Goal: Use online tool/utility: Use online tool/utility

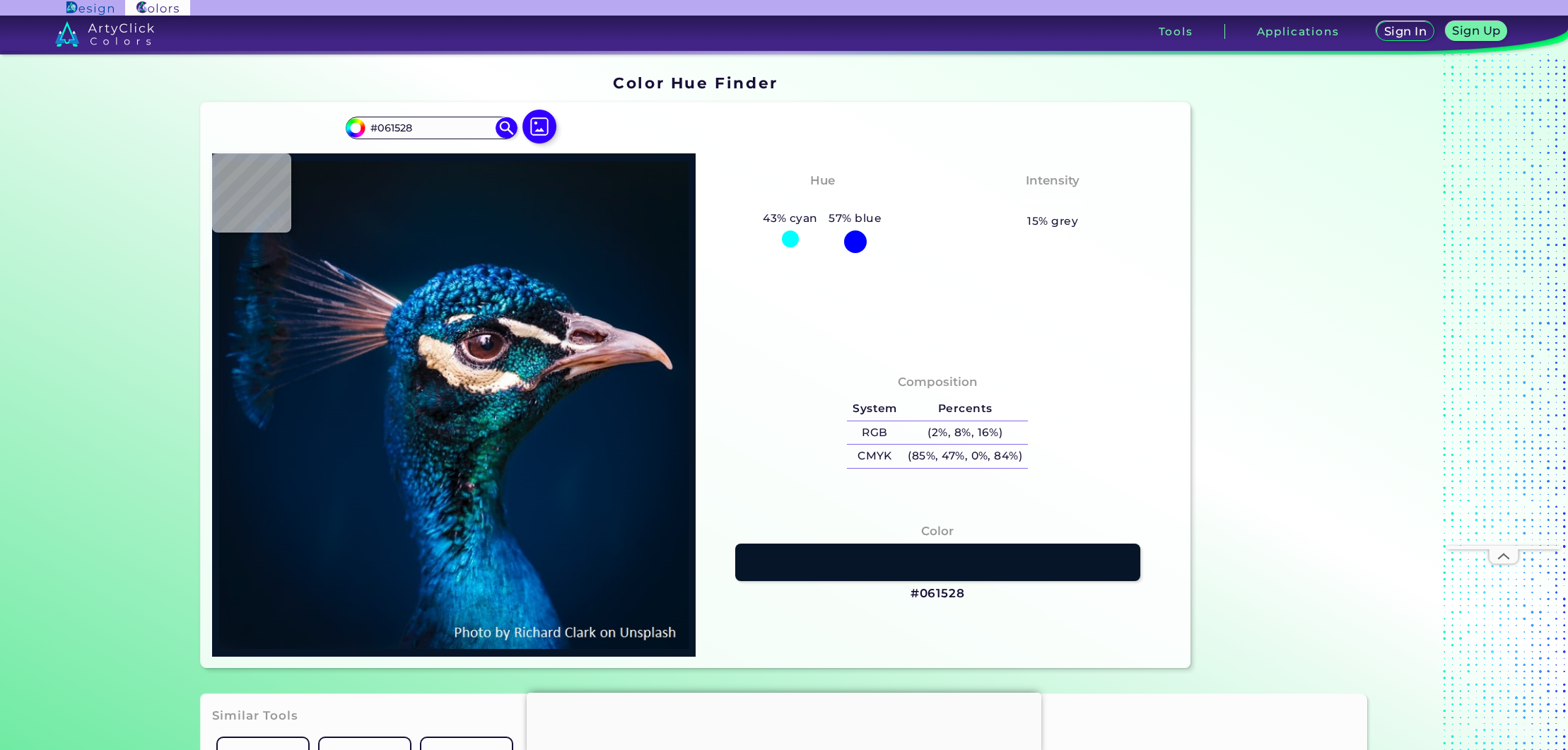
type input "#071424"
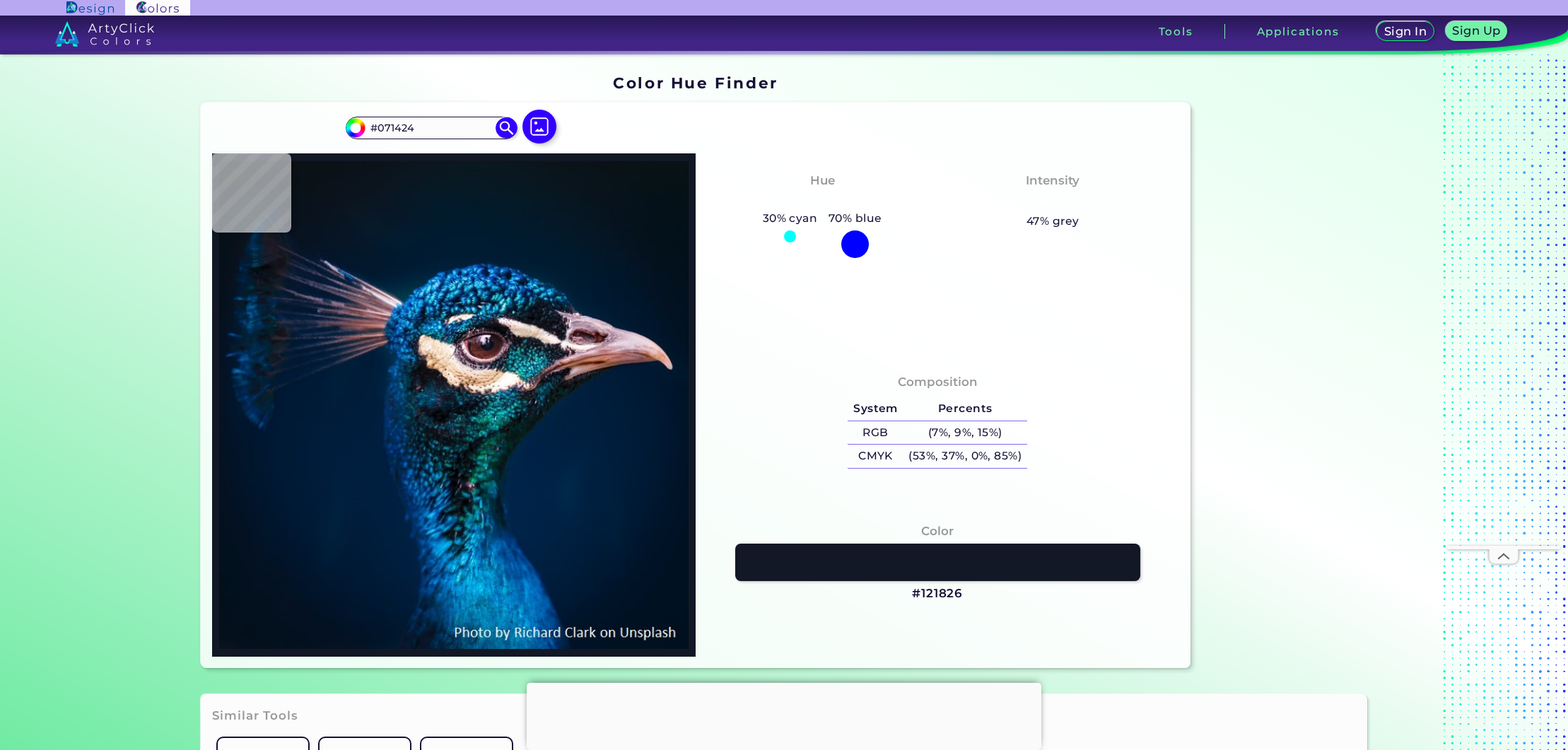
type input "#121826"
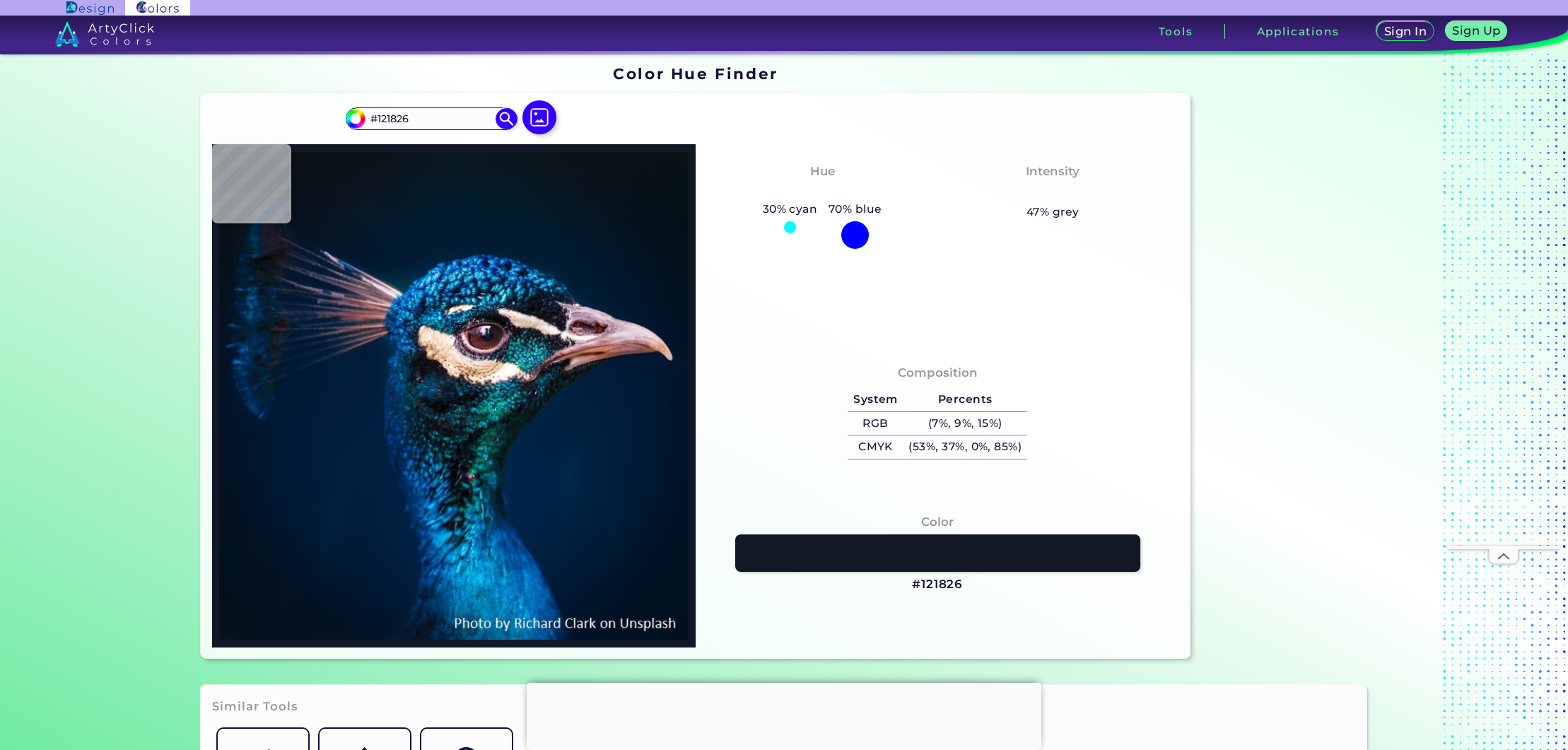
type input "#09111c"
type input "#09111C"
type input "#0a1622"
type input "#0A1622"
type input "#031a2a"
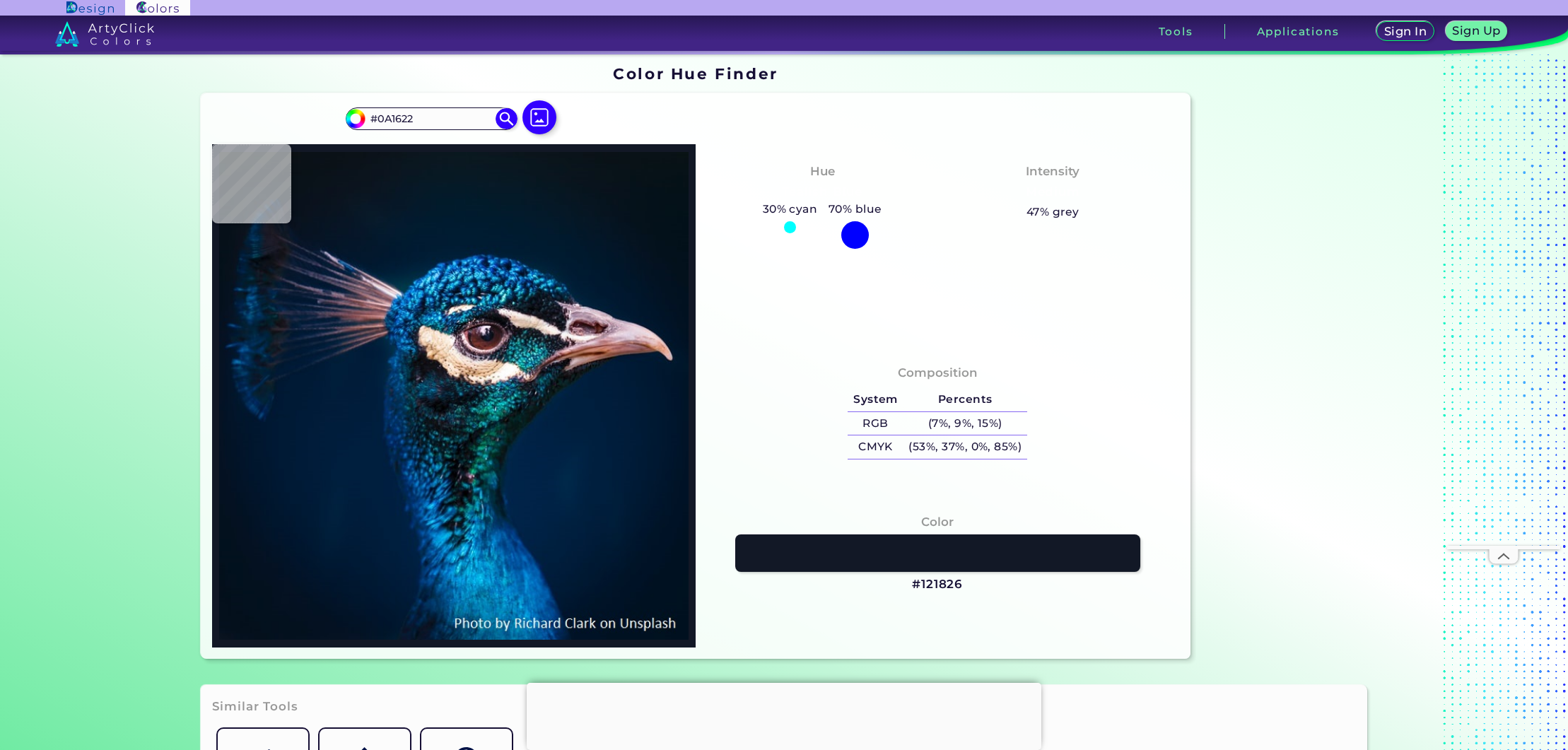
type input "#031A2A"
type input "#021b2d"
type input "#021B2D"
type input "#011a2c"
type input "#011A2C"
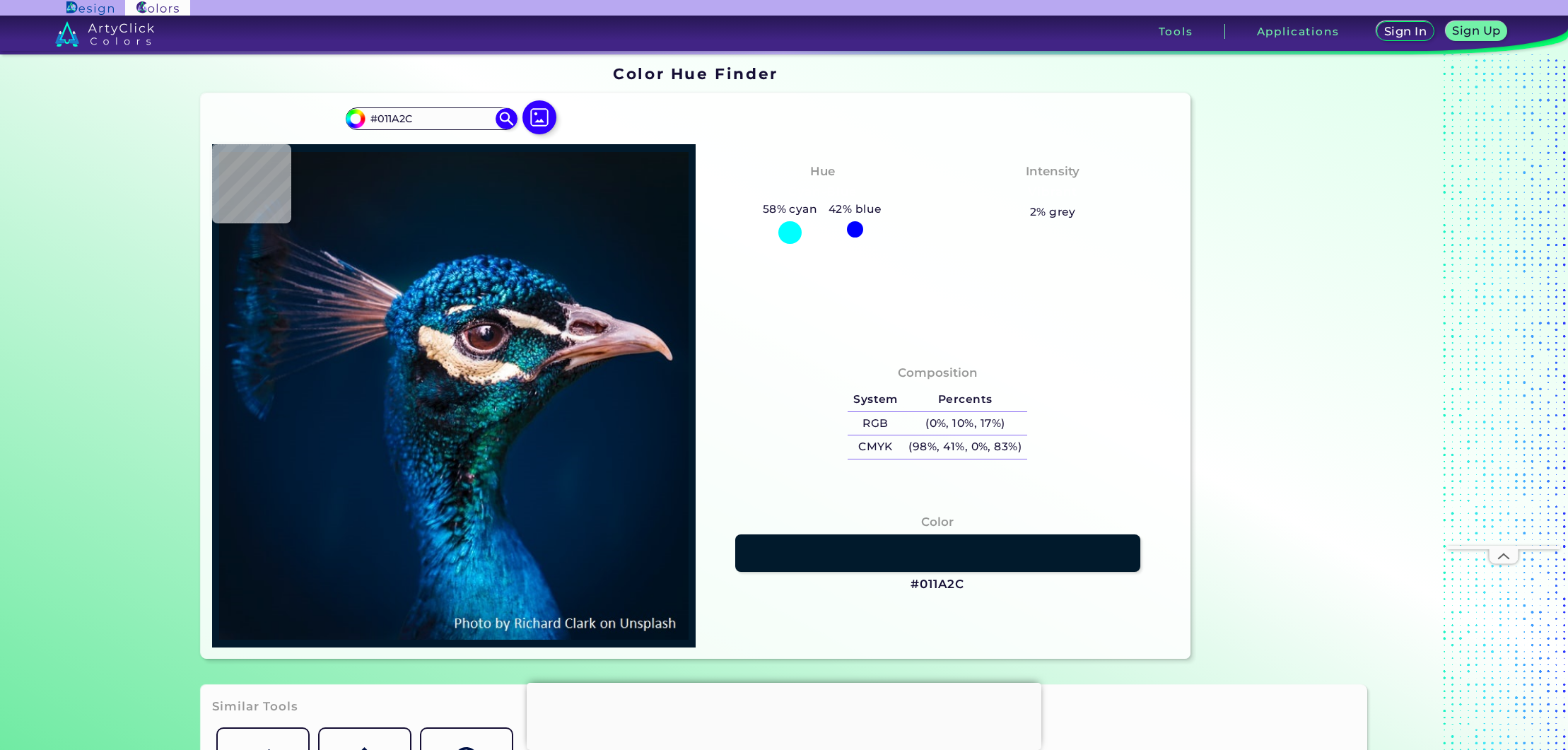
type input "#001c32"
type input "#001C32"
type input "#051d3a"
type input "#051D3A"
type input "#0453a6"
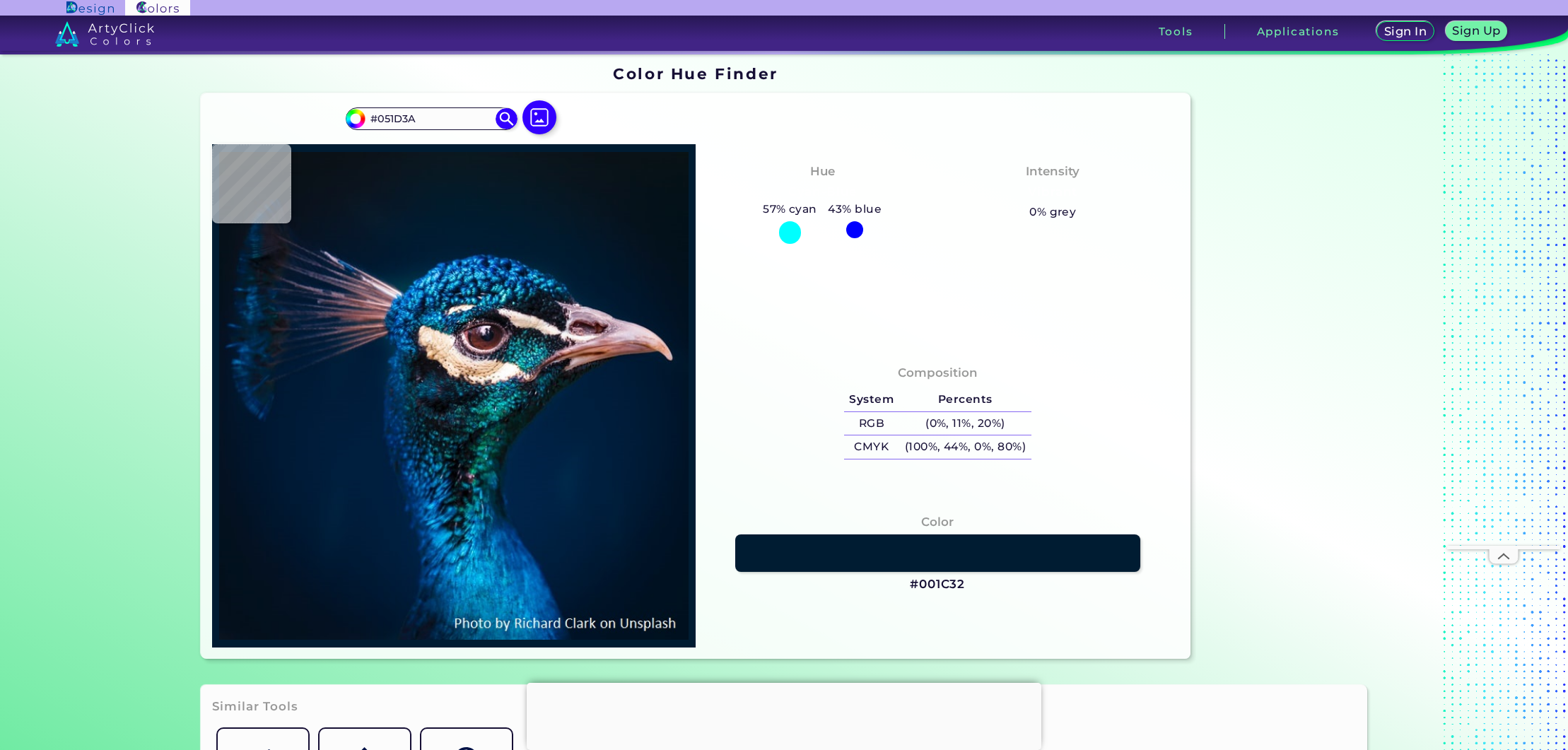
type input "#0453A6"
type input "#011732"
type input "#031c4b"
type input "#031C4B"
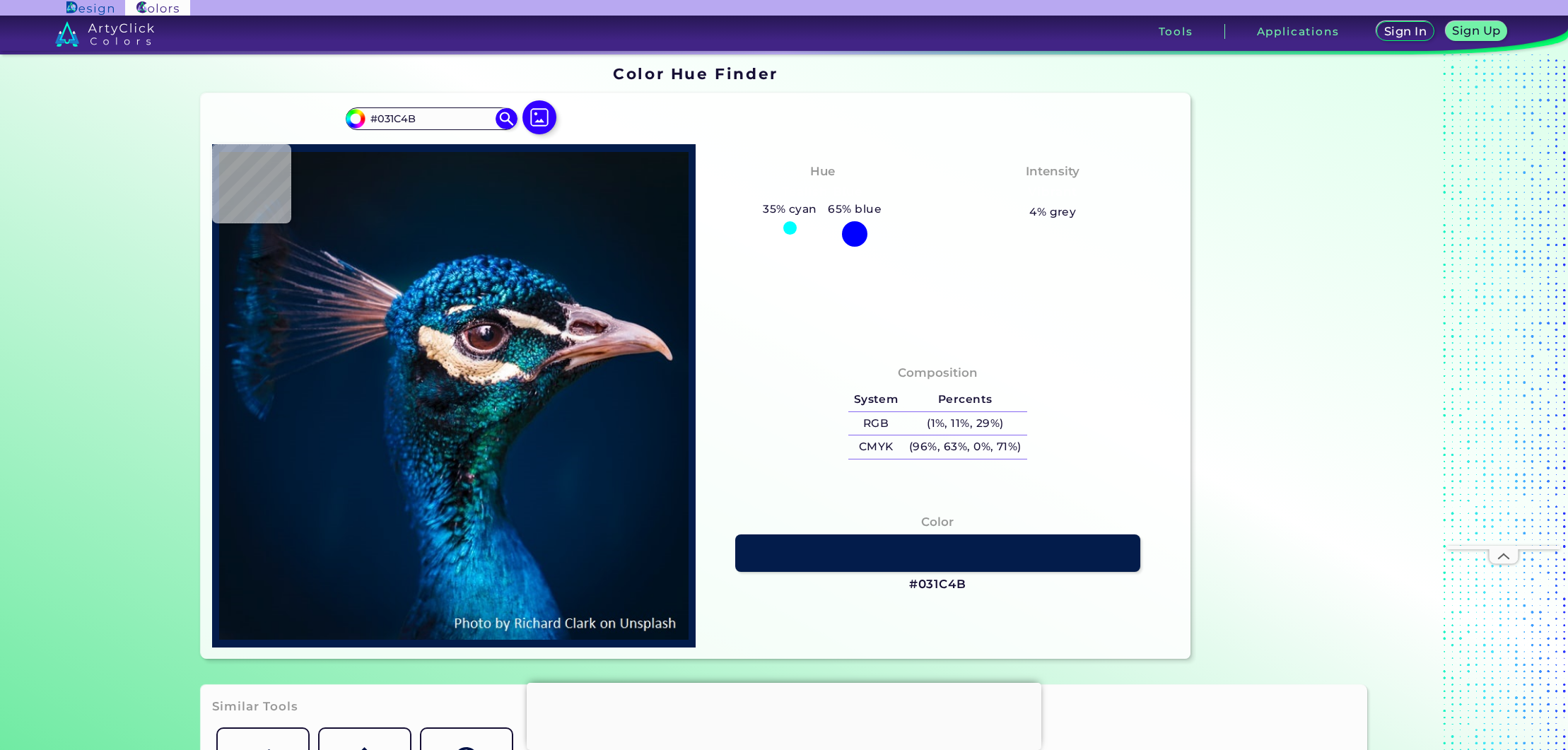
type input "#177b98"
type input "#177B98"
type input "#054570"
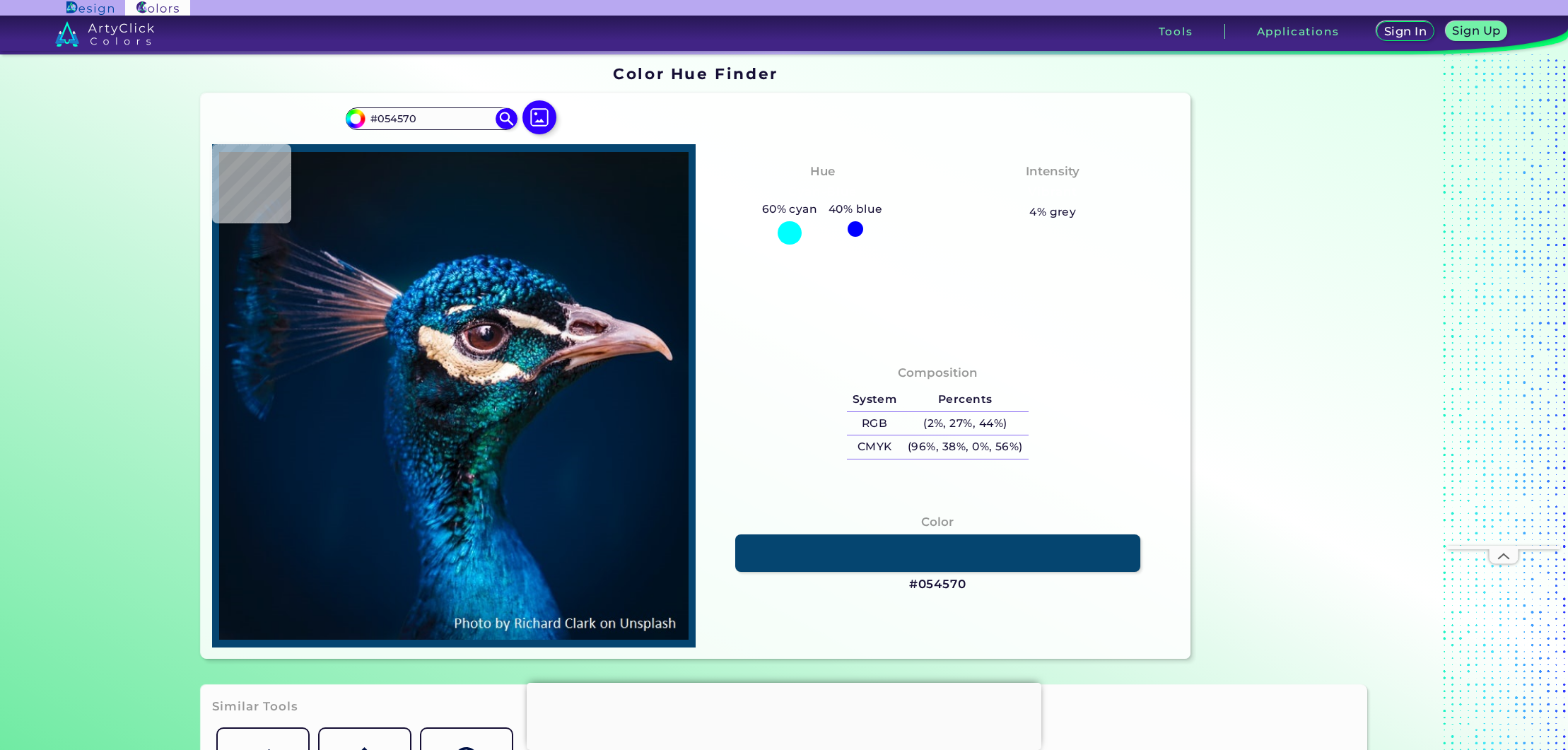
type input "#1972a7"
type input "#1972A7"
type input "#1c9ee3"
type input "#1C9EE3"
type input "#036bbe"
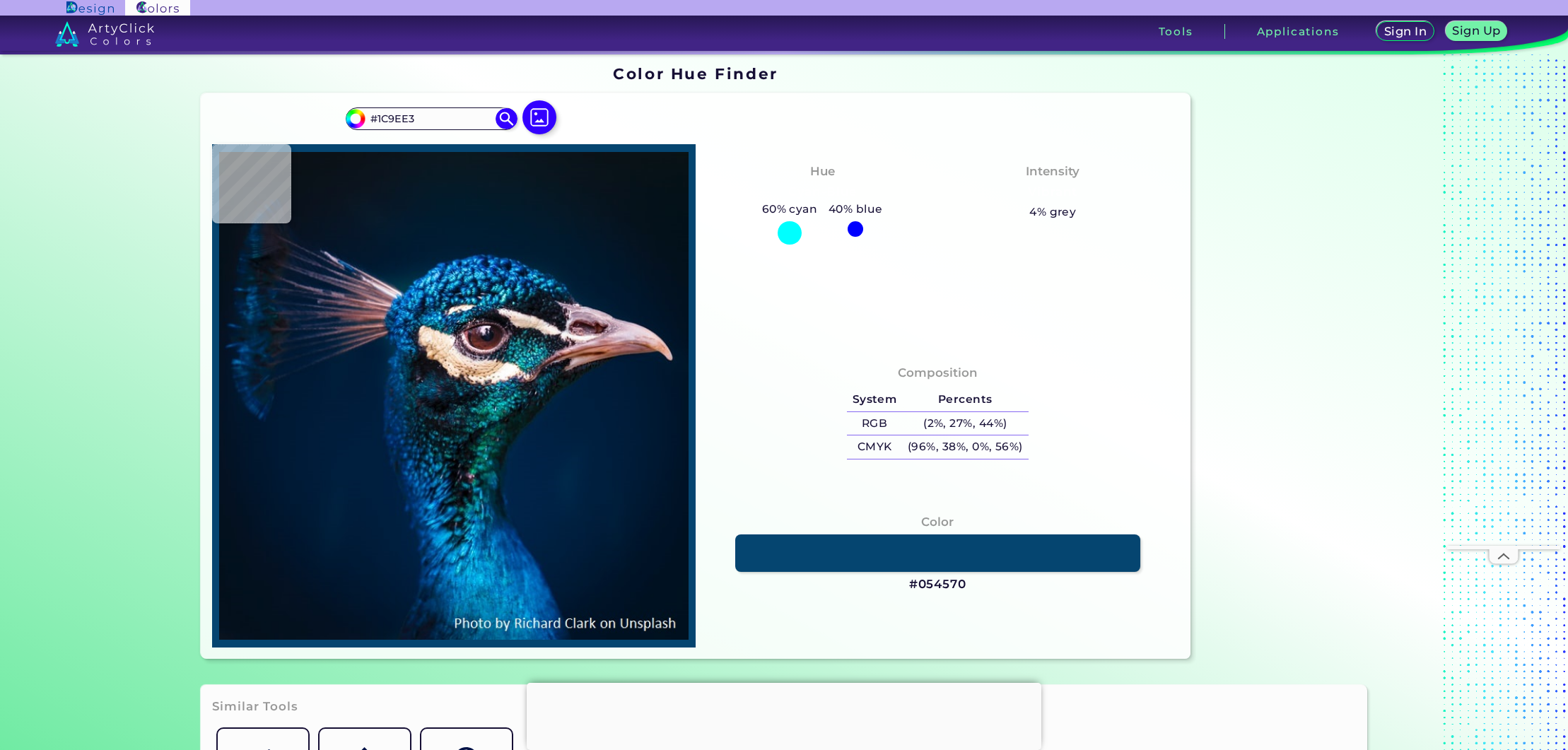
type input "#036BBE"
type input "#02275a"
type input "#02275A"
type input "#012056"
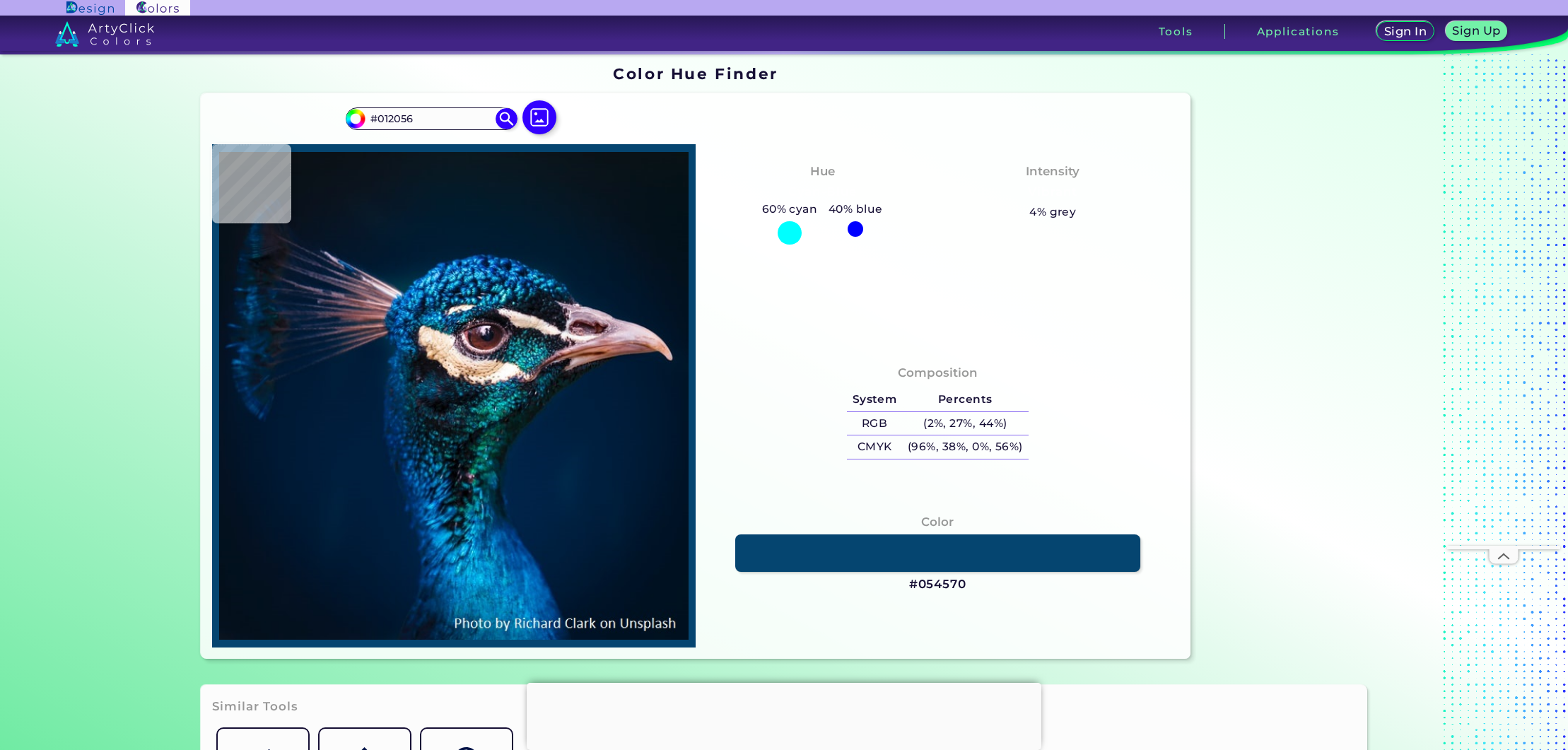
type input "#135f9c"
type input "#135F9C"
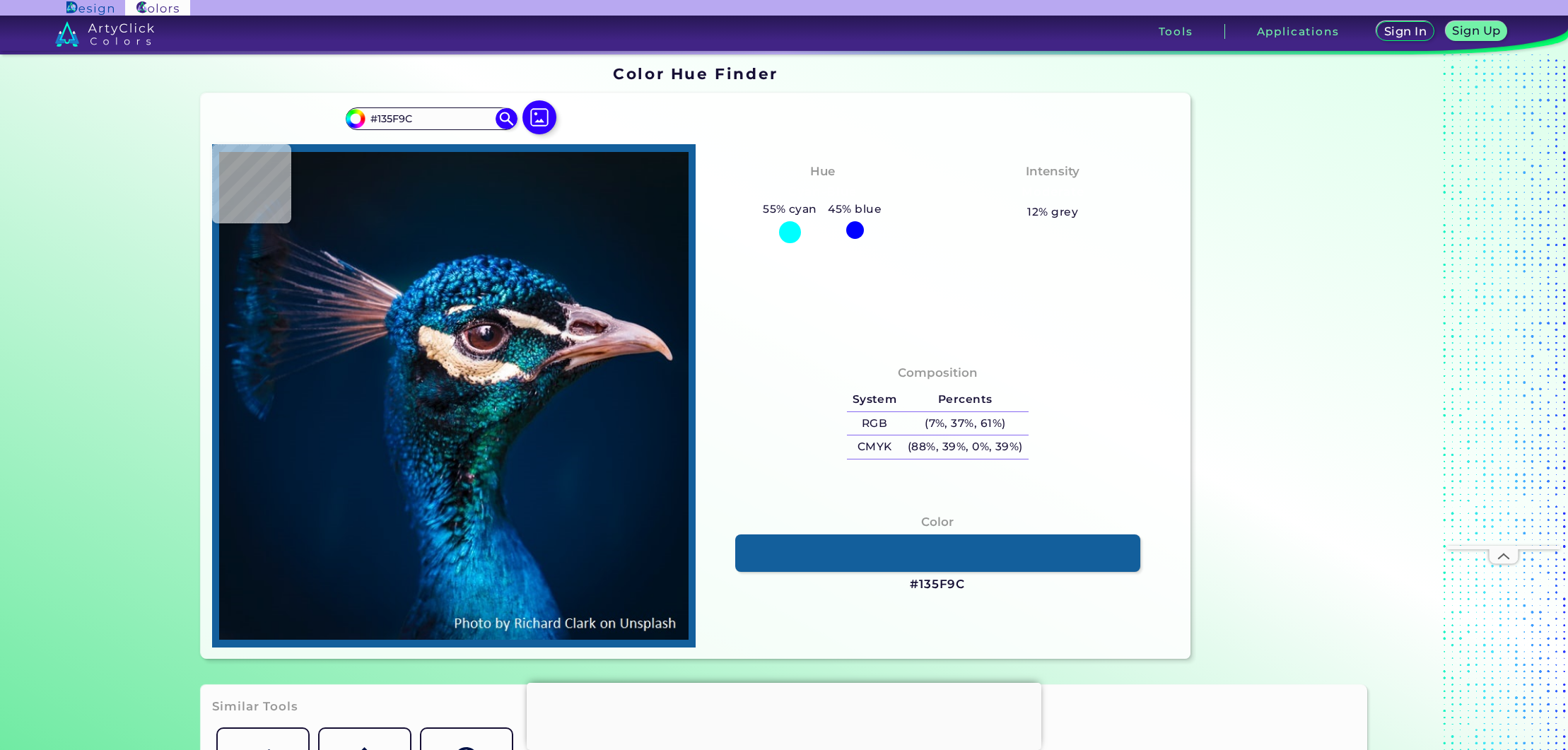
type input "#003e67"
type input "#003E67"
type input "#022239"
type input "#001c34"
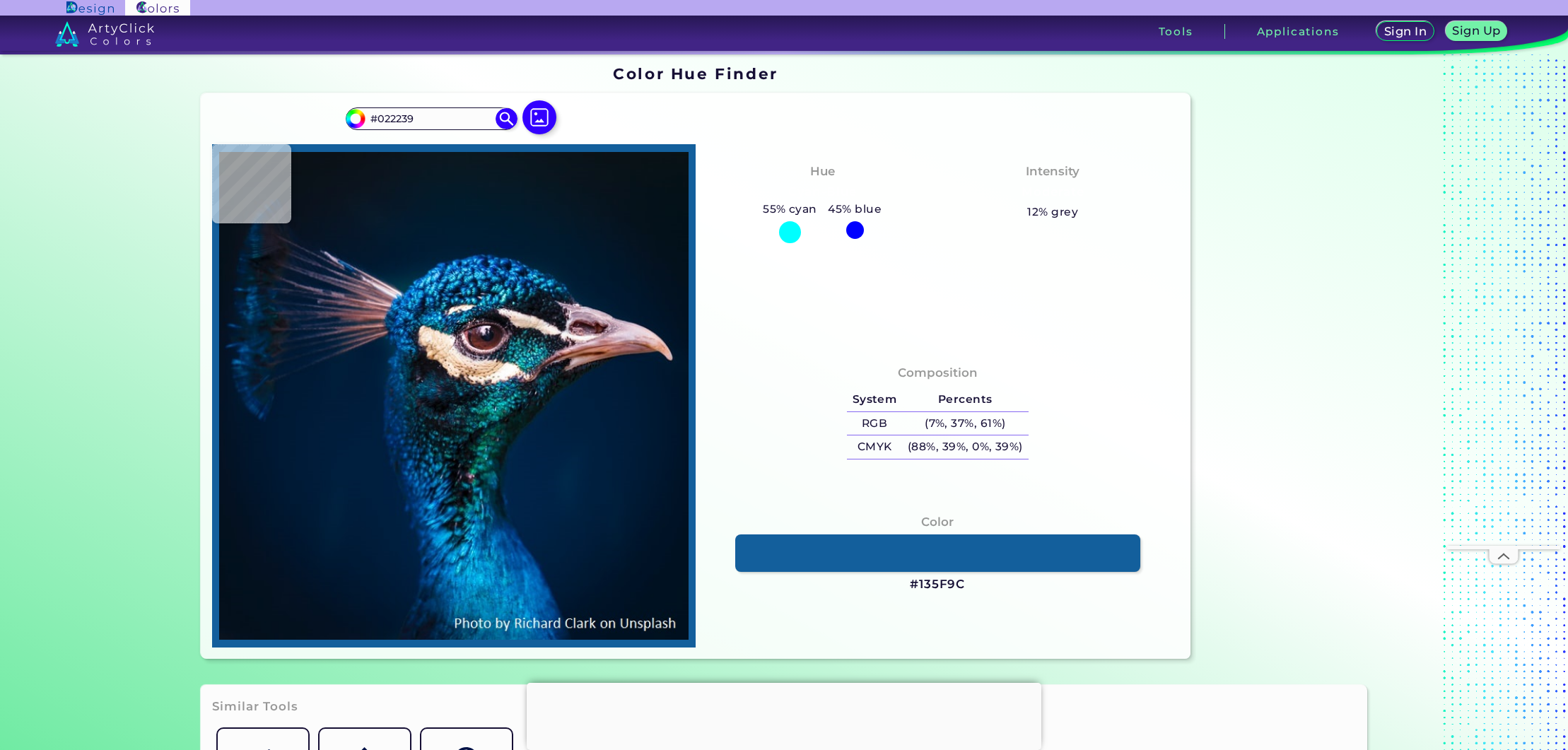
type input "#001C34"
type input "#00192f"
type input "#00192F"
type input "#001830"
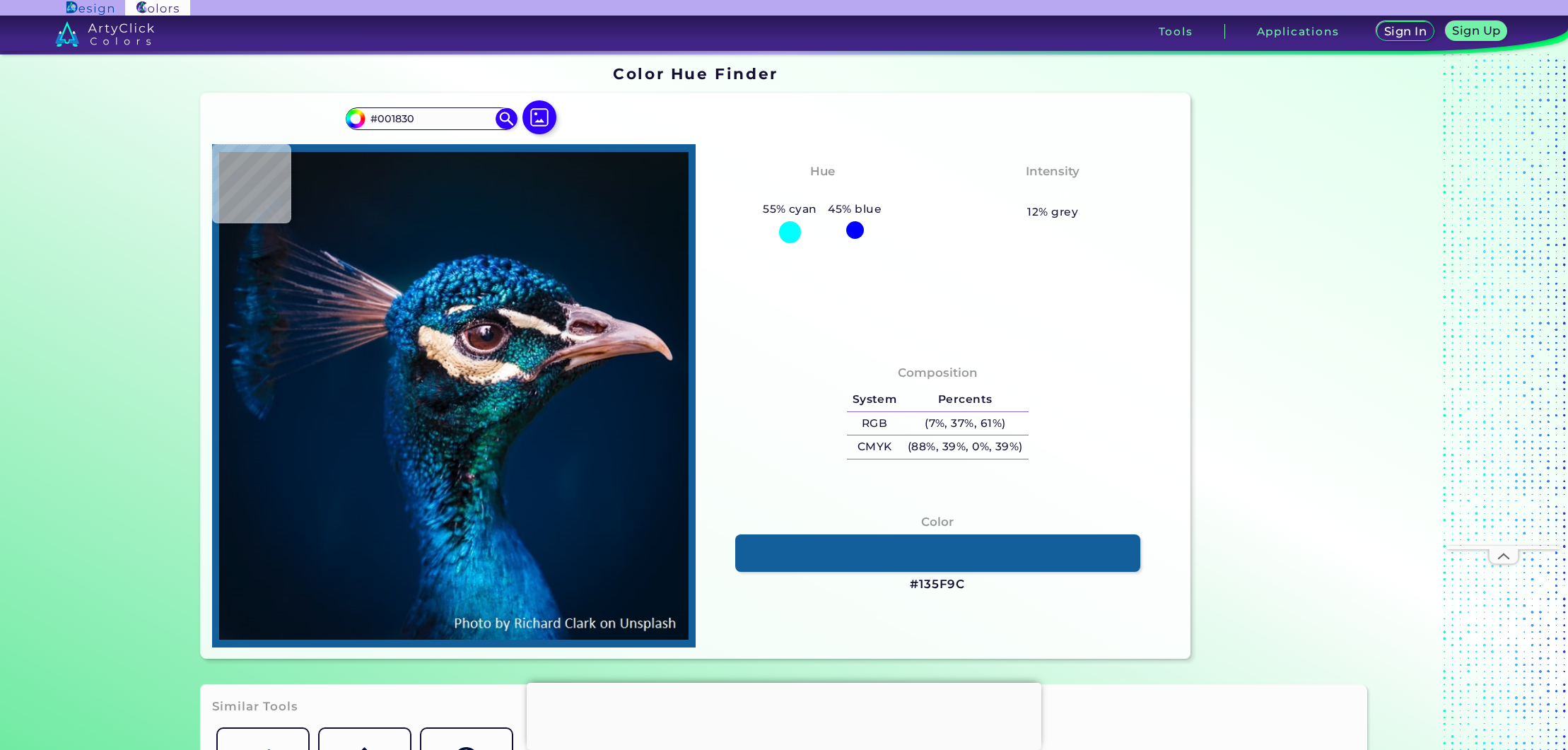
type input "#00182e"
type input "#00182E"
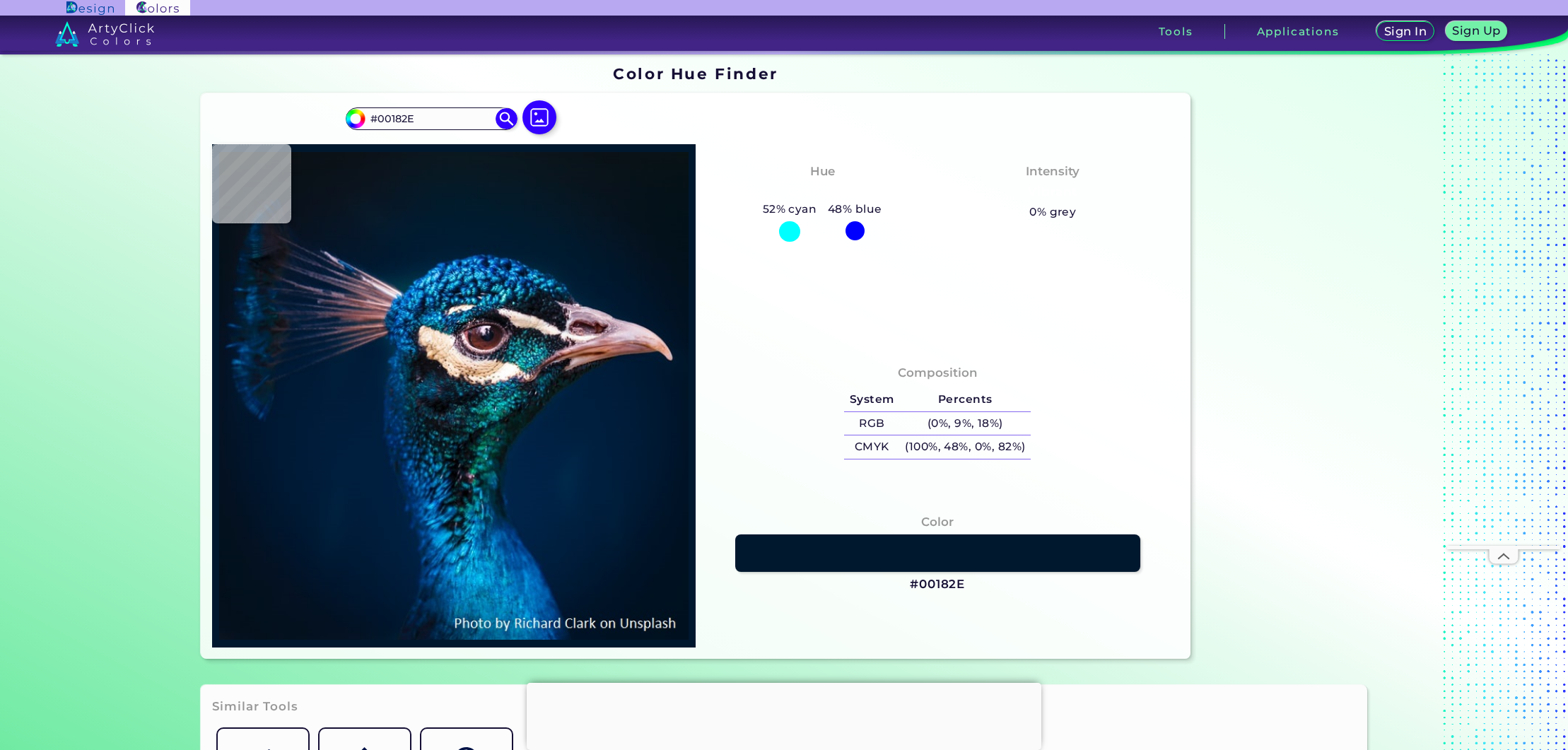
type input "#00162b"
type input "#00162B"
type input "#00162b"
type input "#00162B"
type input "#001528"
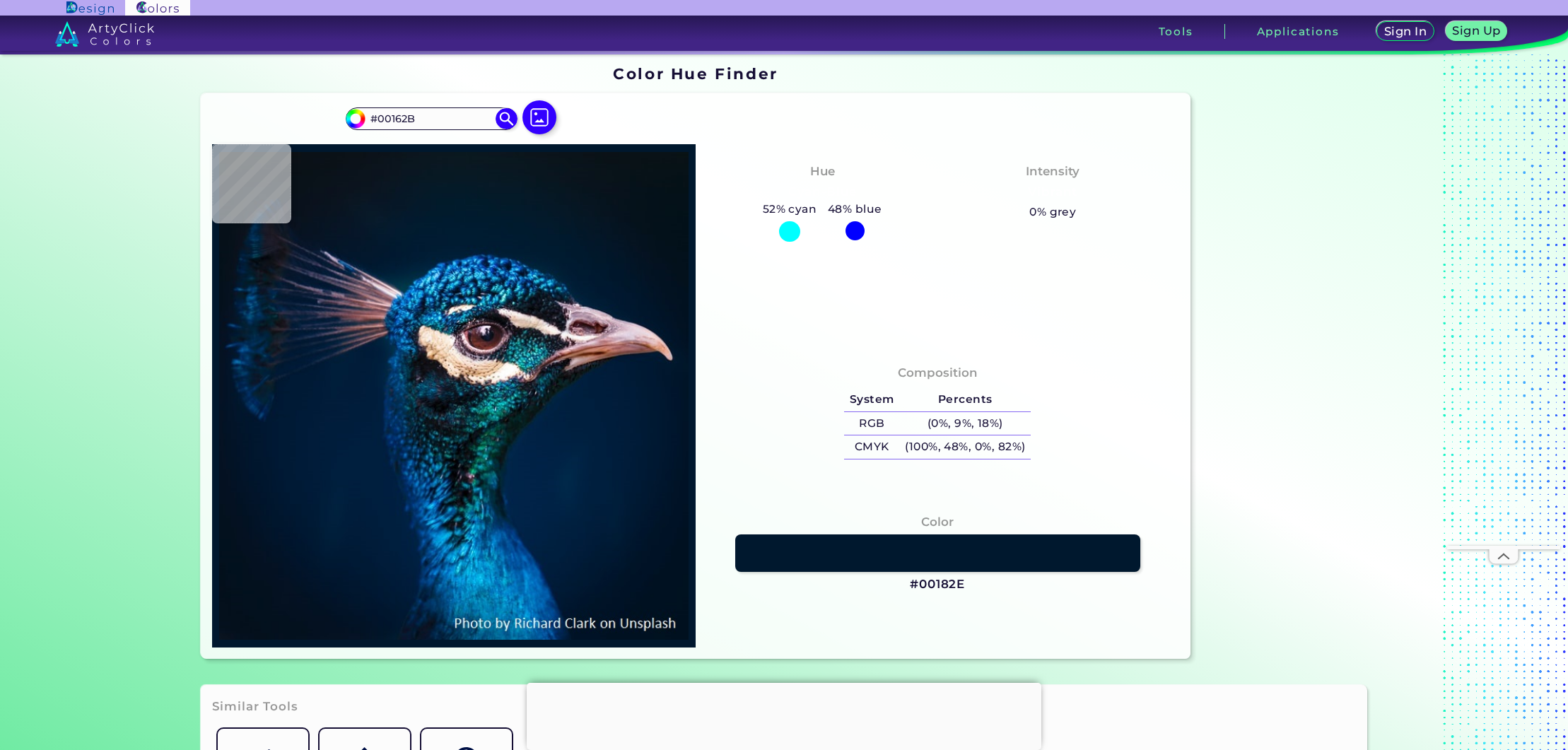
type input "#001528"
type input "#021325"
type input "#021221"
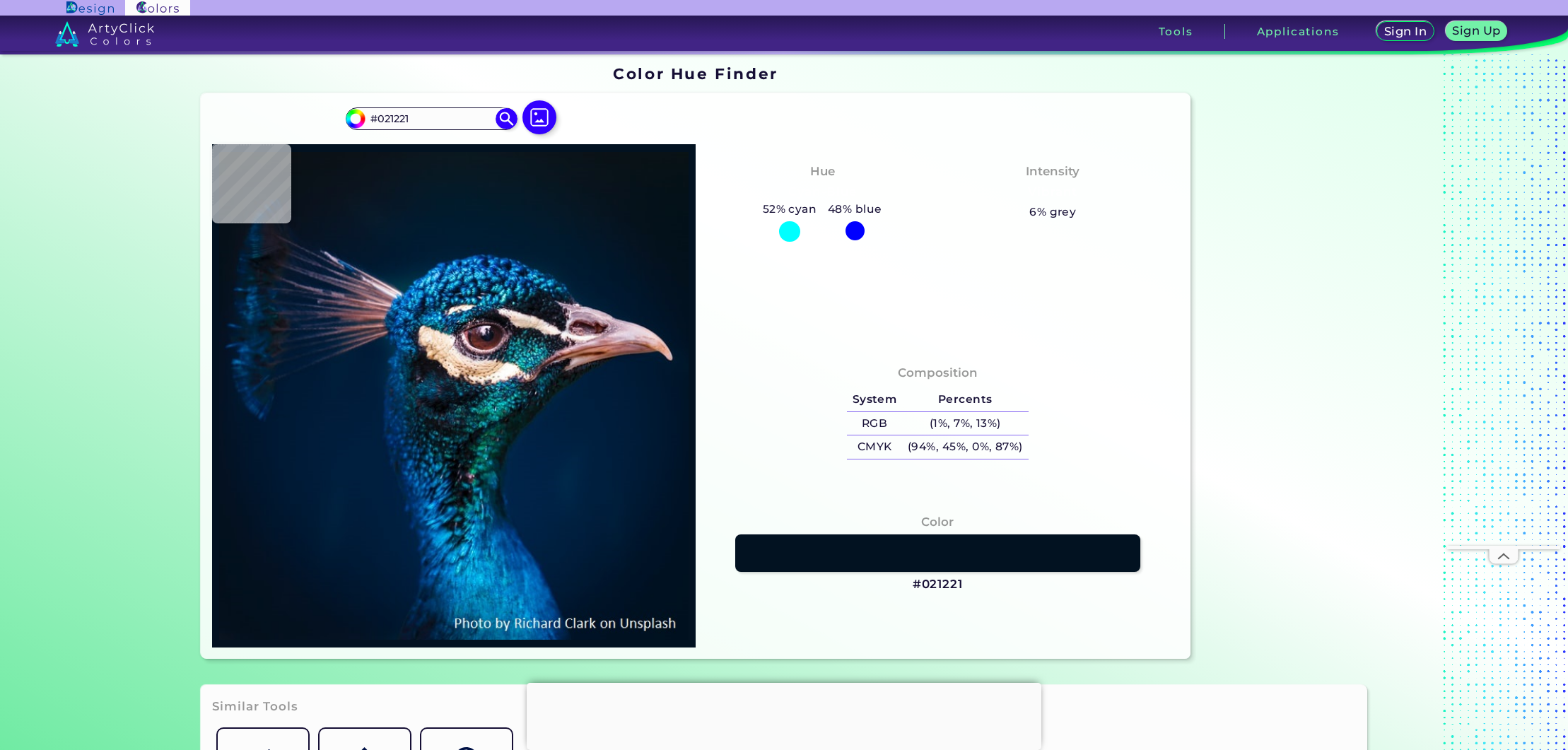
type input "#011120"
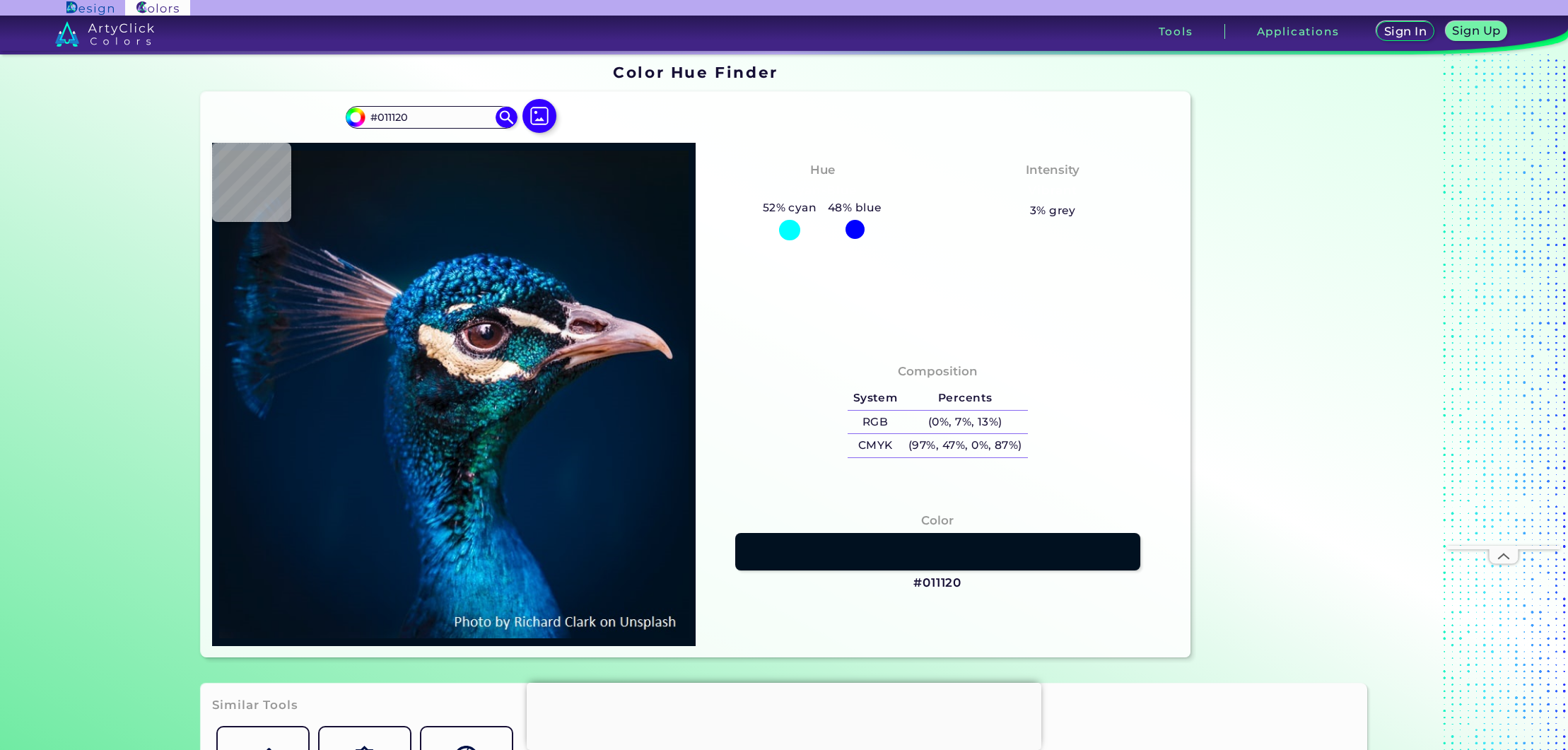
type input "#021223"
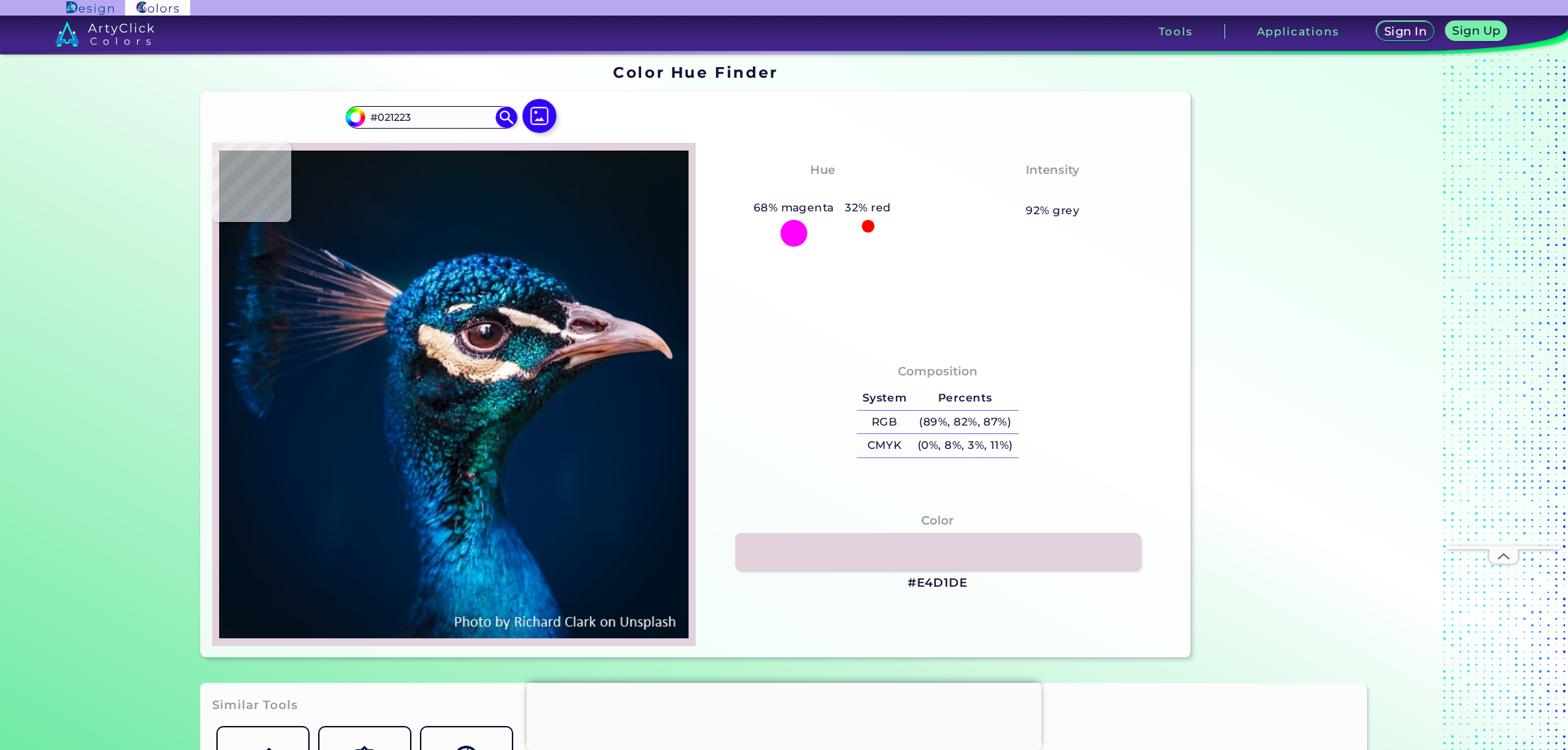
type input "#e4d1de"
type input "#E4D1DE"
type input "#c39ca7"
type input "#C39CA7"
type input "#f9fbfa"
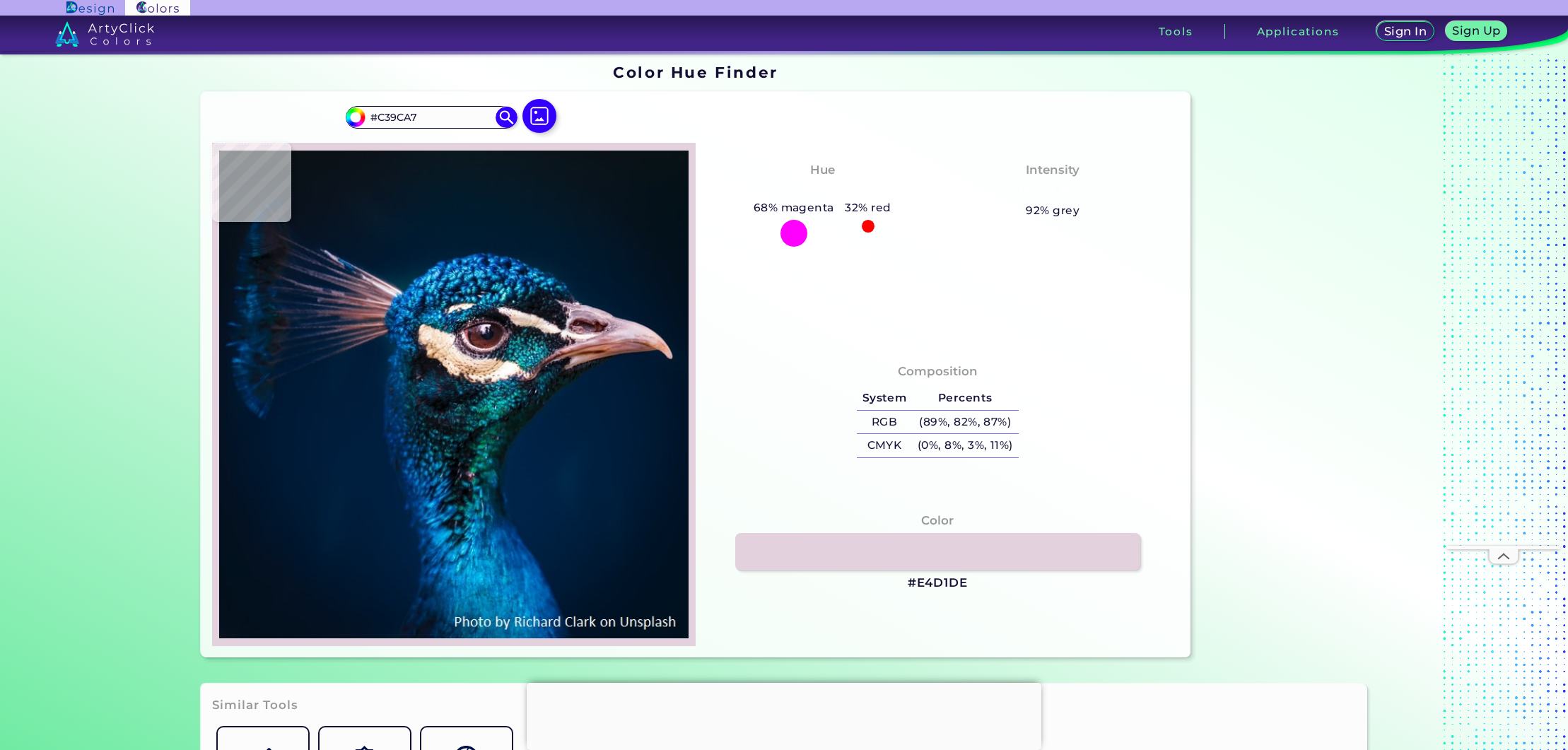
type input "#F9FBFA"
type input "#fef4f5"
type input "#FEF4F5"
type input "#ebded6"
type input "#EBDED6"
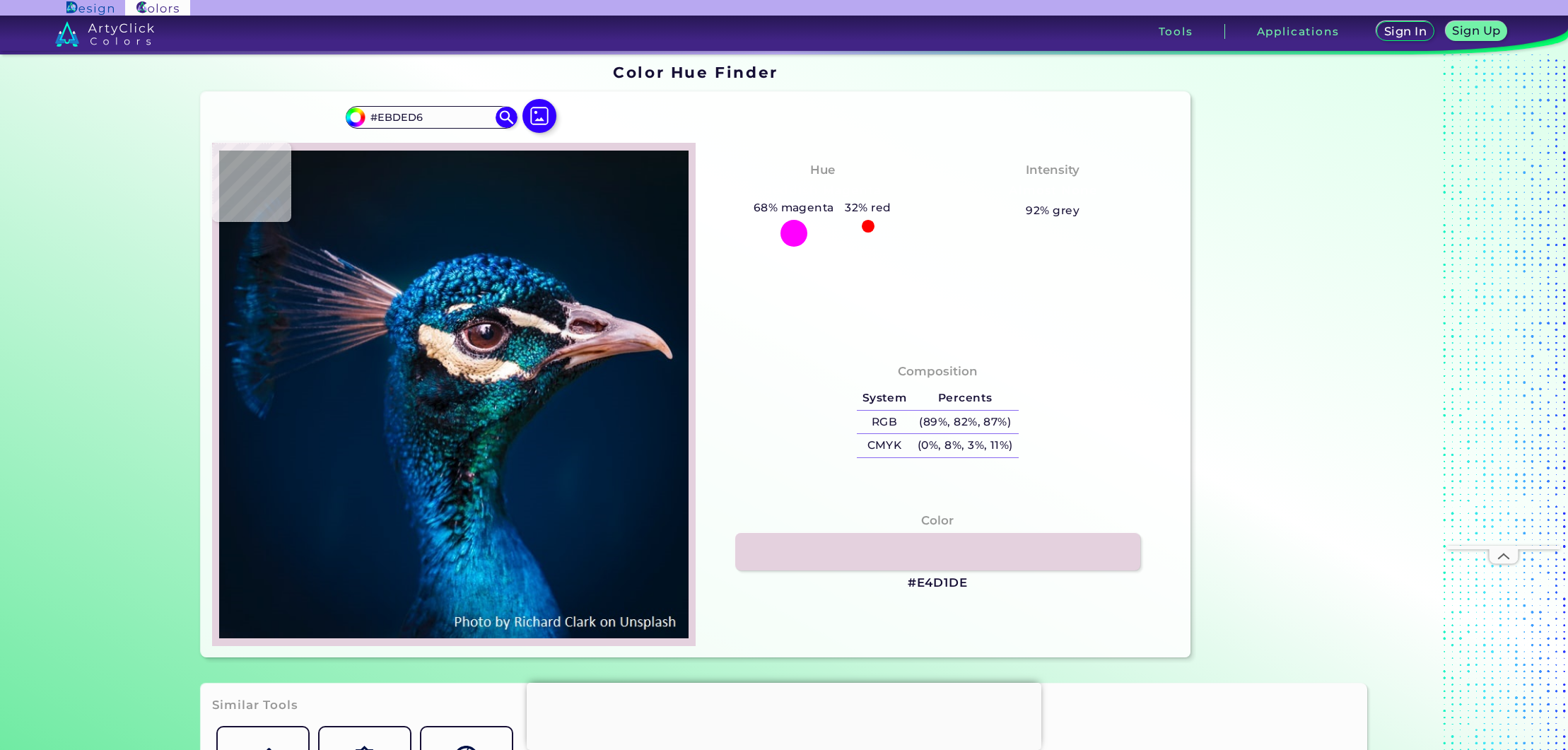
type input "#f2ebea"
type input "#F2EBEA"
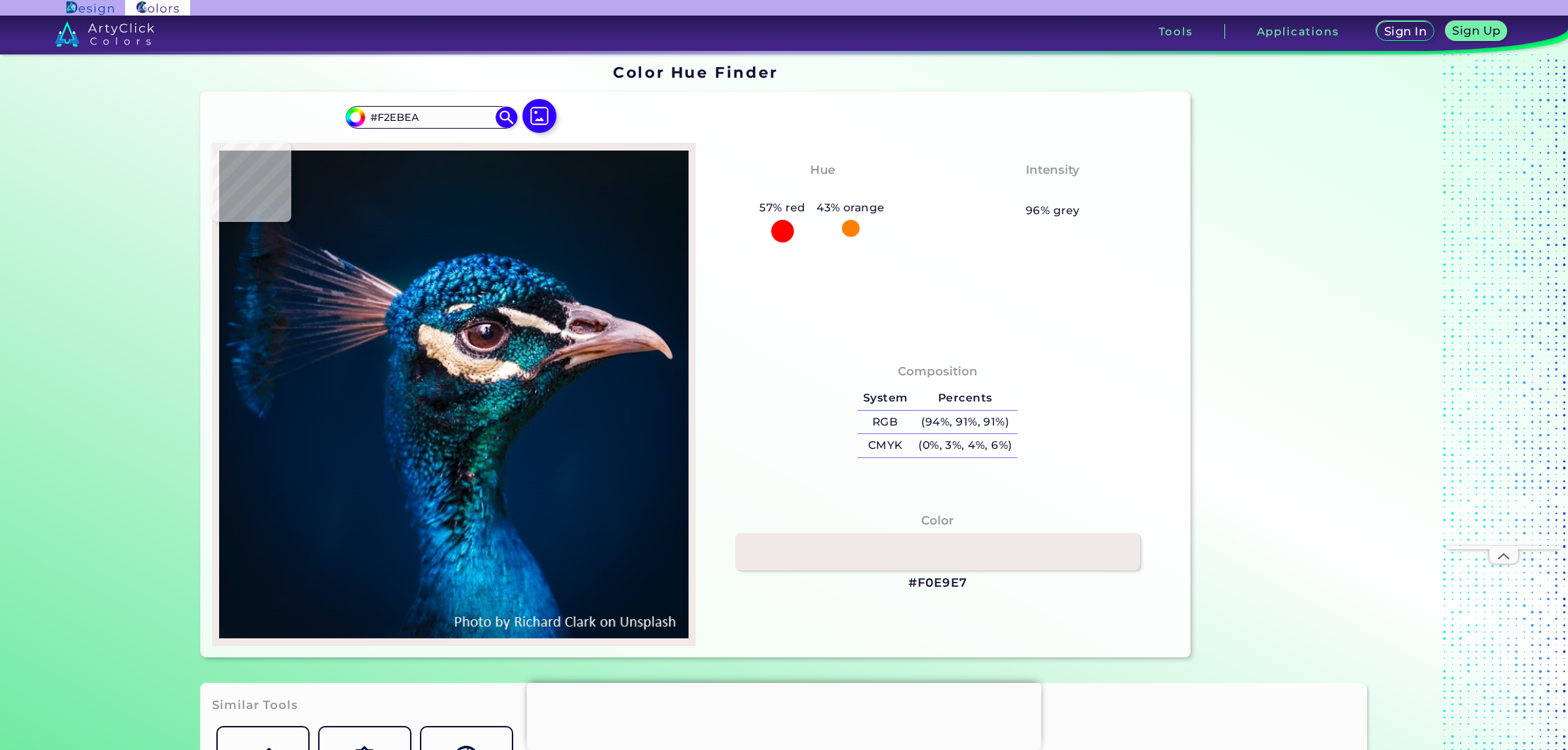
type input "#b6a5a3"
type input "#B6A5A3"
type input "#f3ede9"
type input "#F3EDE9"
type input "#f7f7f2"
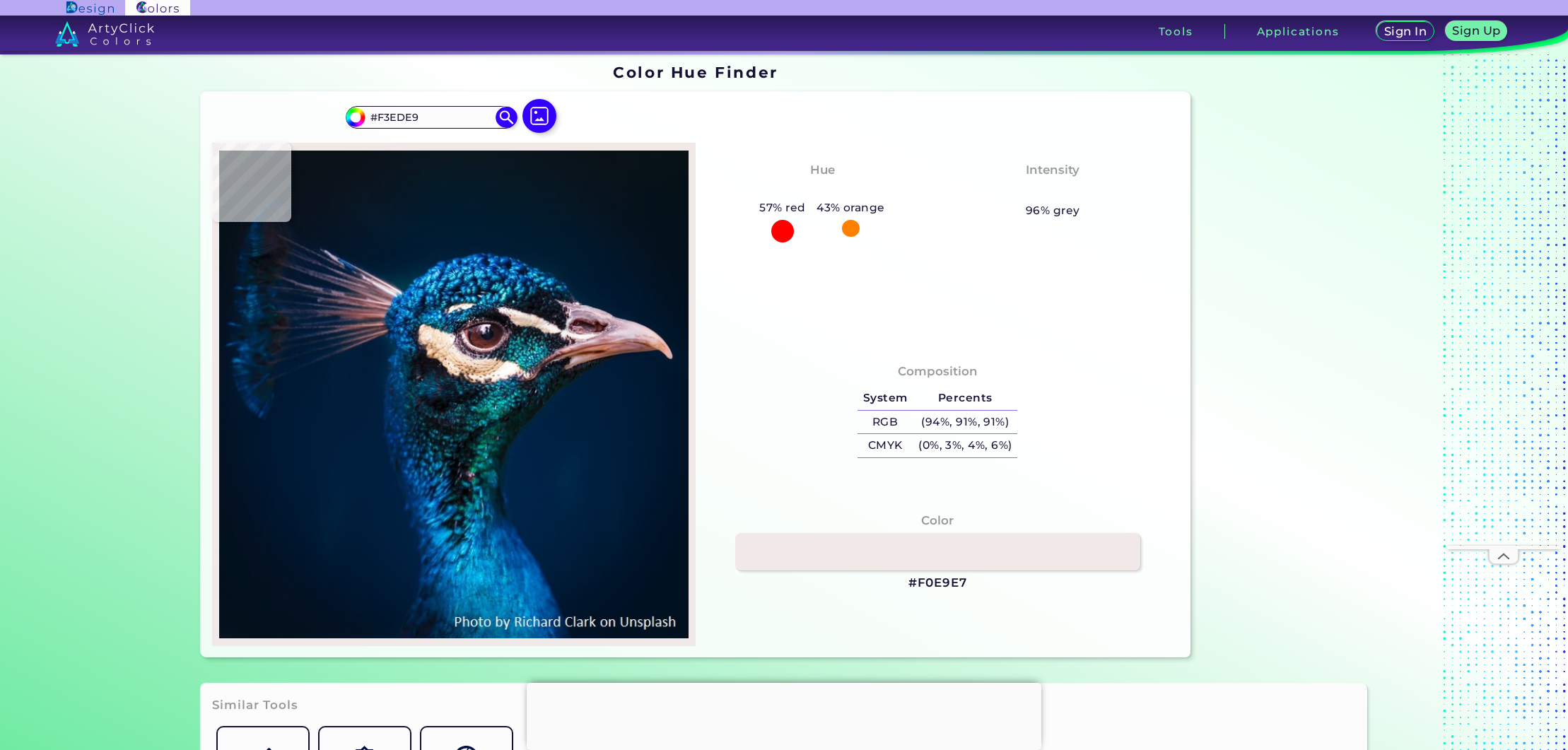
type input "#F7F7F2"
type input "#dcd4d7"
type input "#DCD4D7"
type input "#2d2835"
type input "#2D2835"
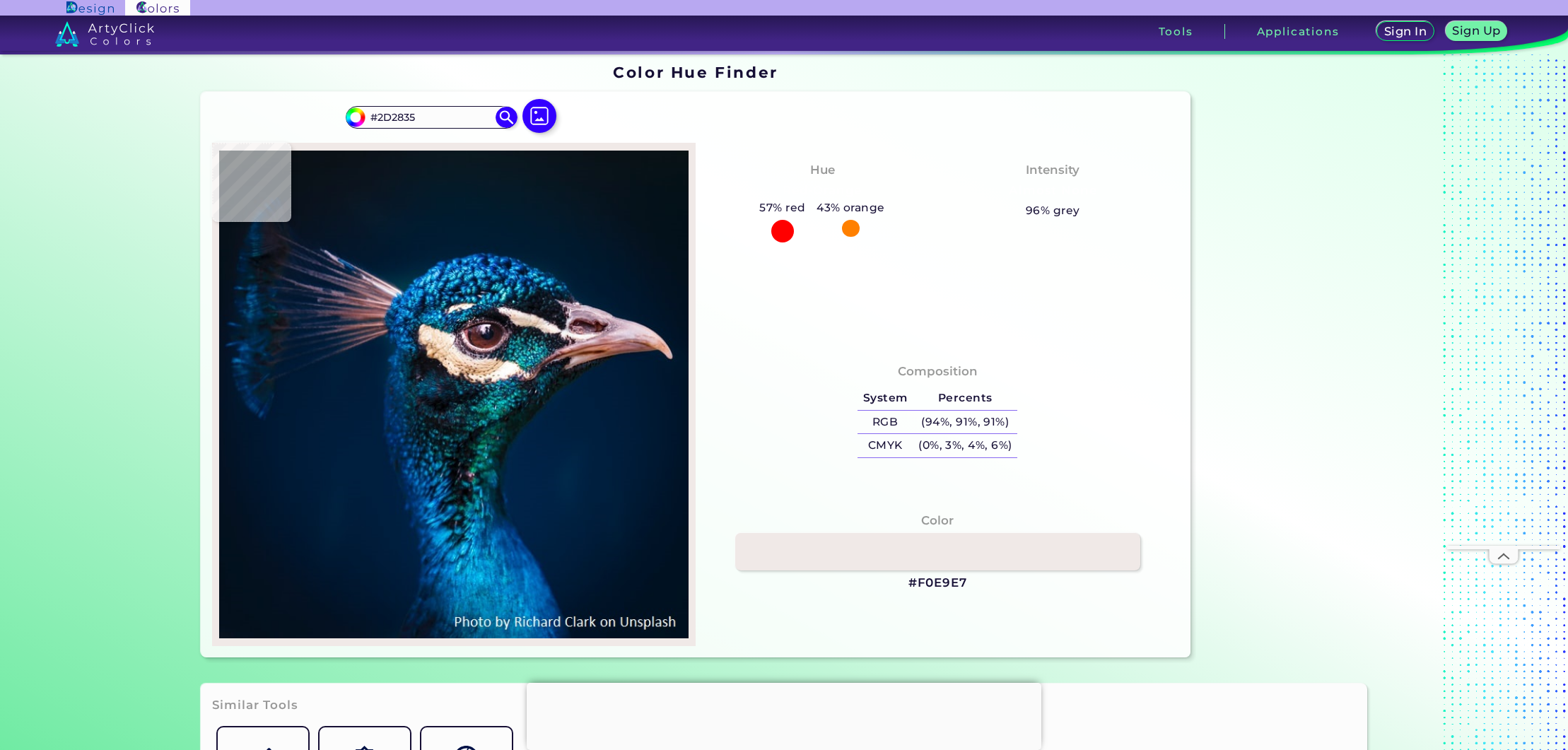
type input "#276f76"
type input "#276F76"
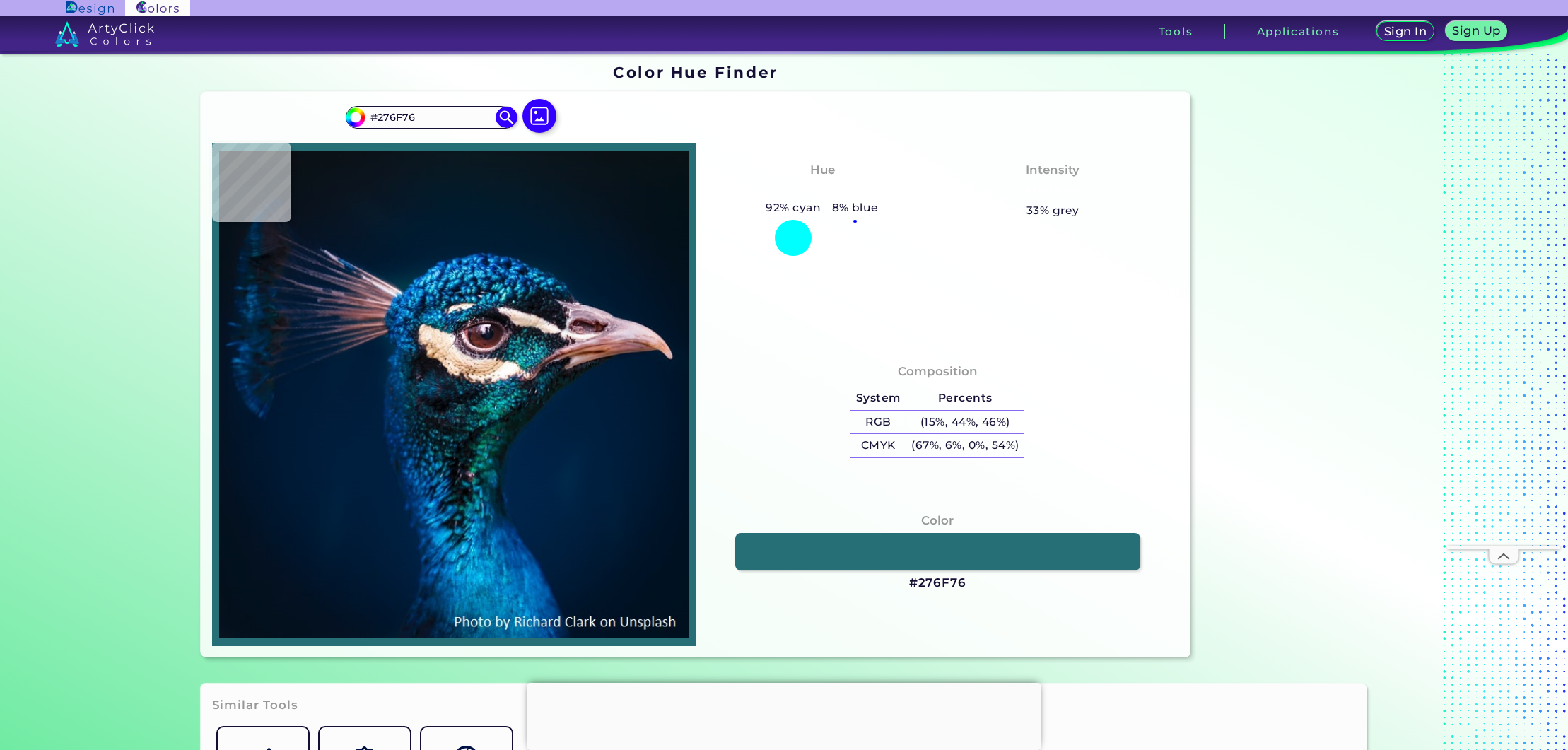
type input "#204e59"
type input "#204E59"
type input "#1d3e4d"
type input "#1D3E4D"
type input "#5b8391"
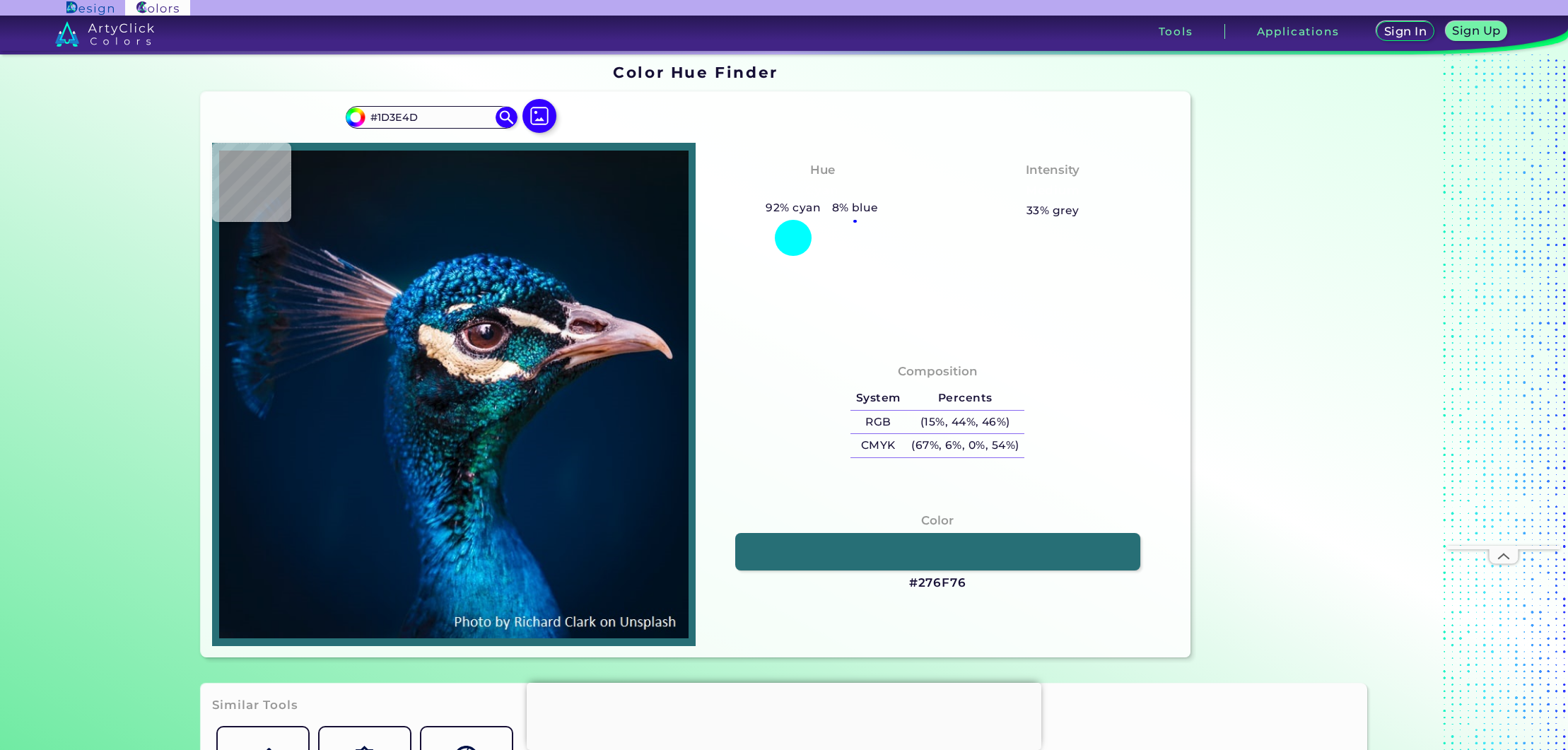
type input "#5B8391"
type input "#043848"
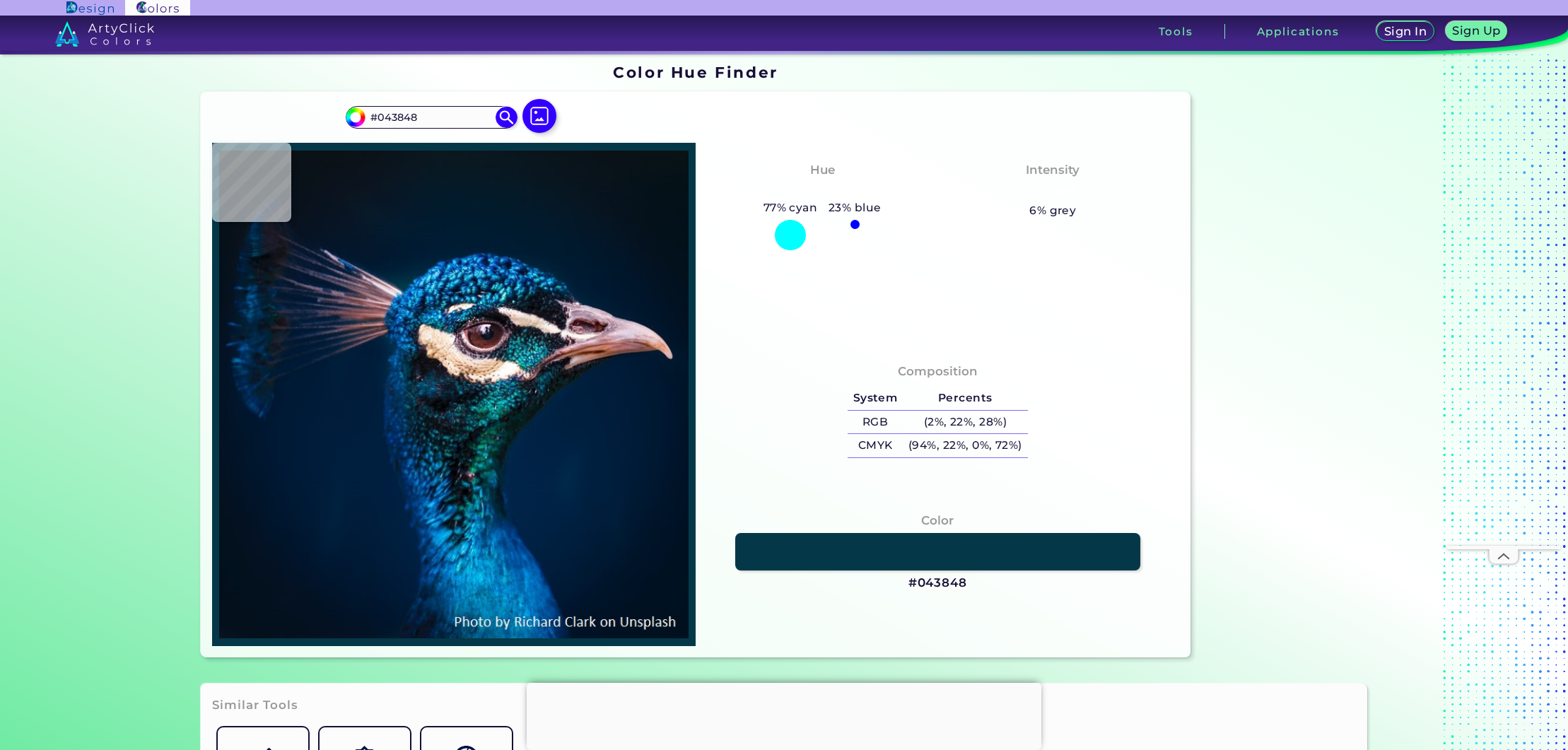
type input "#1c6b79"
type input "#1C6B79"
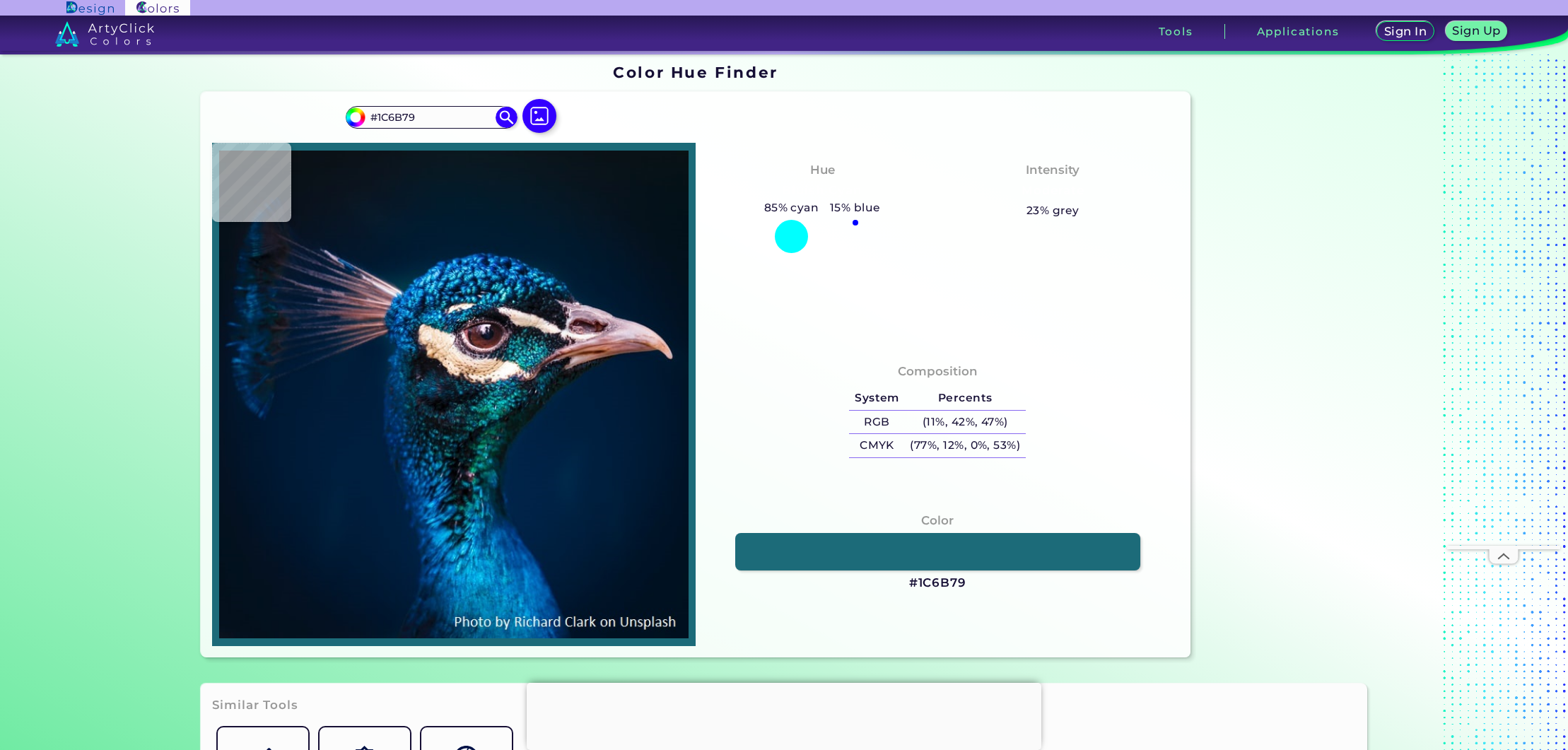
type input "#3b8b9e"
type input "#3B8B9E"
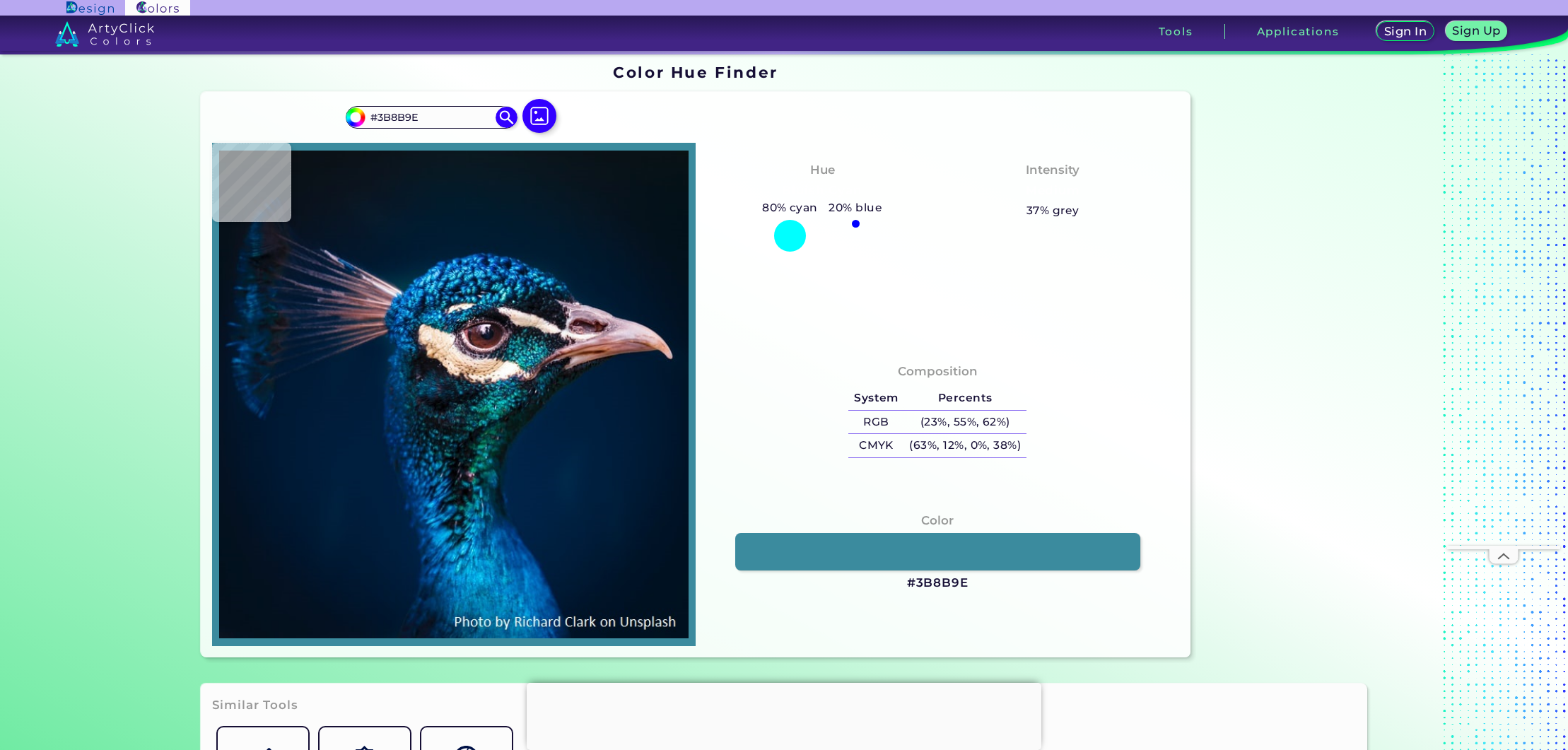
type input "#004252"
type input "#195465"
type input "#215a67"
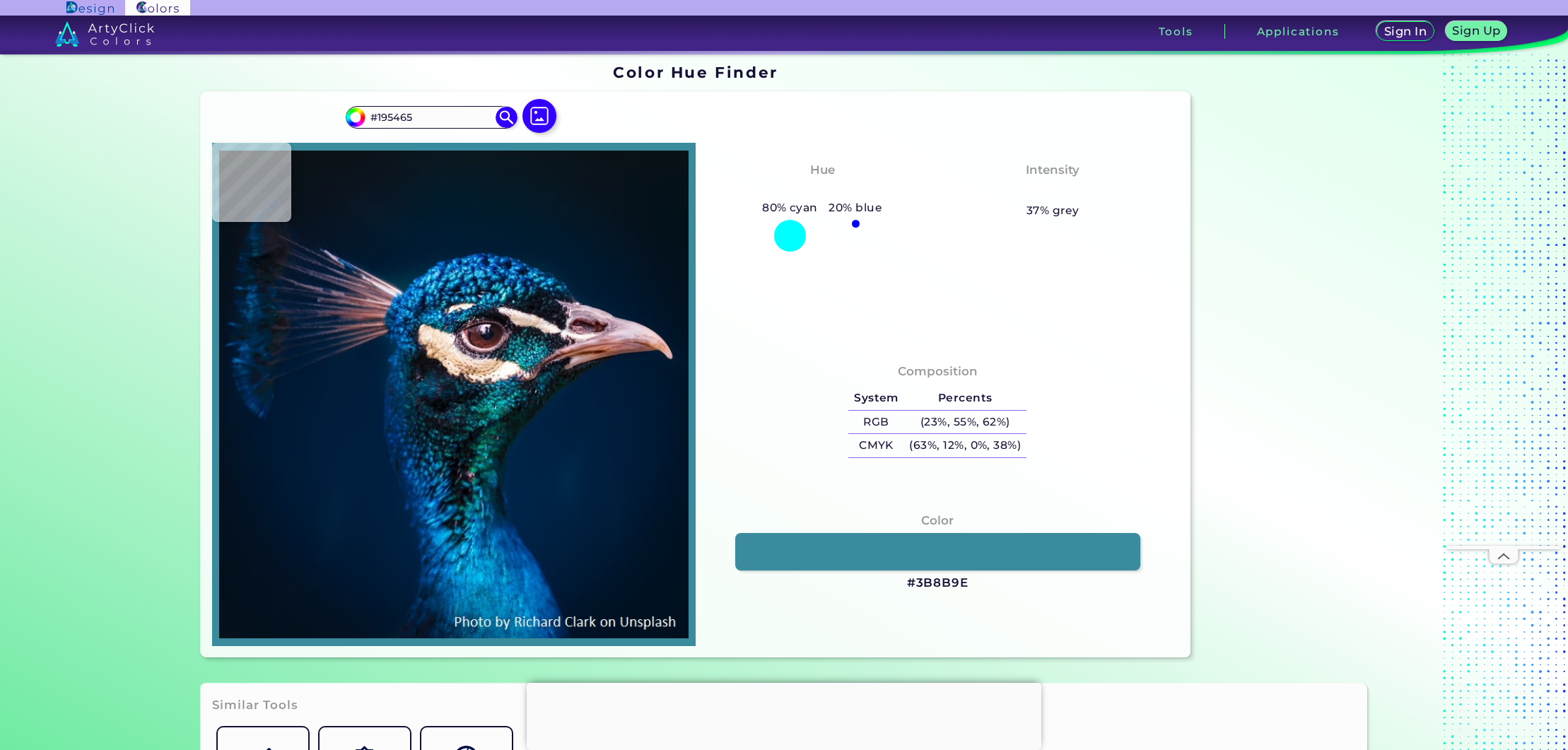
type input "#215A67"
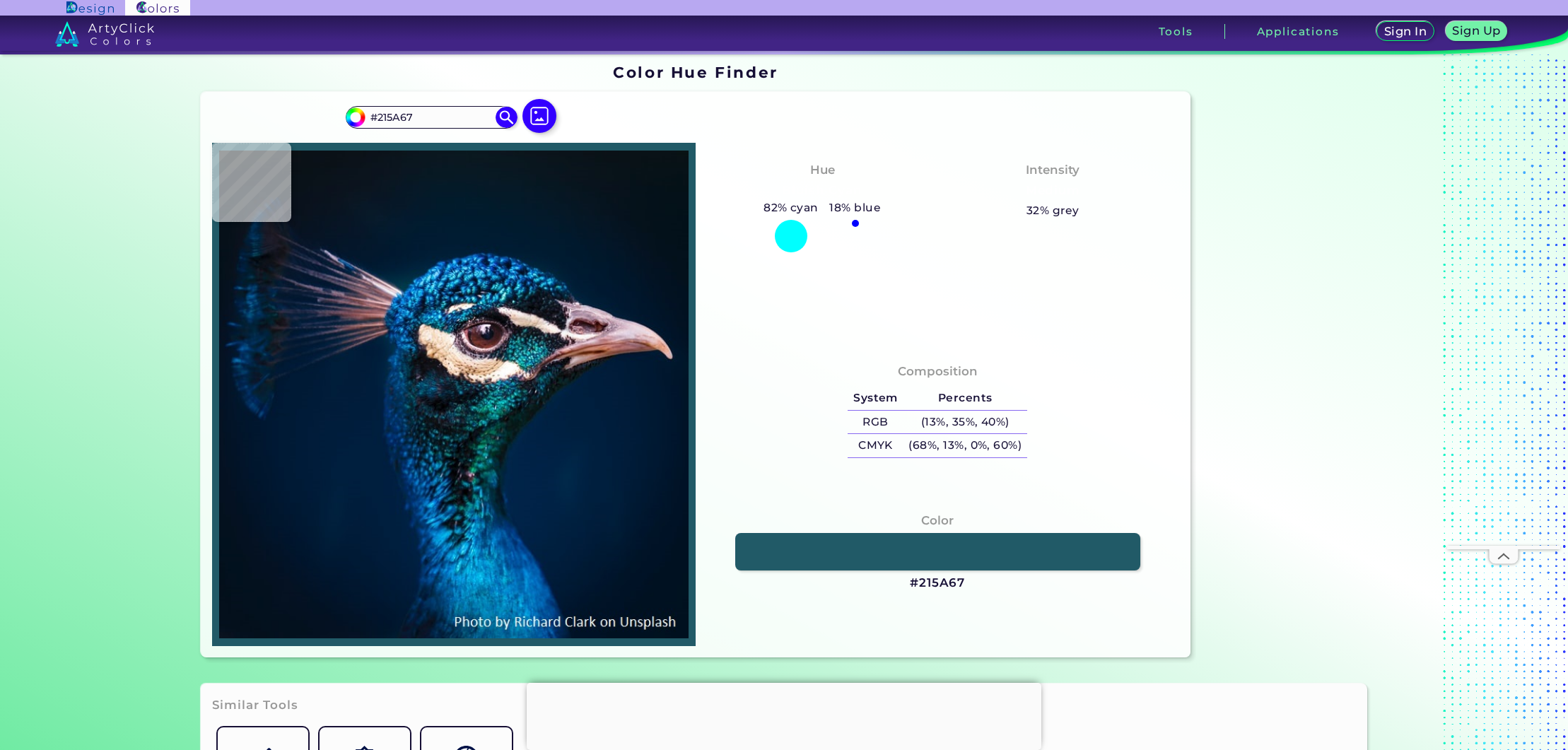
type input "#09848d"
type input "#09848D"
type input "#026c8e"
type input "#026C8E"
type input "#0c3440"
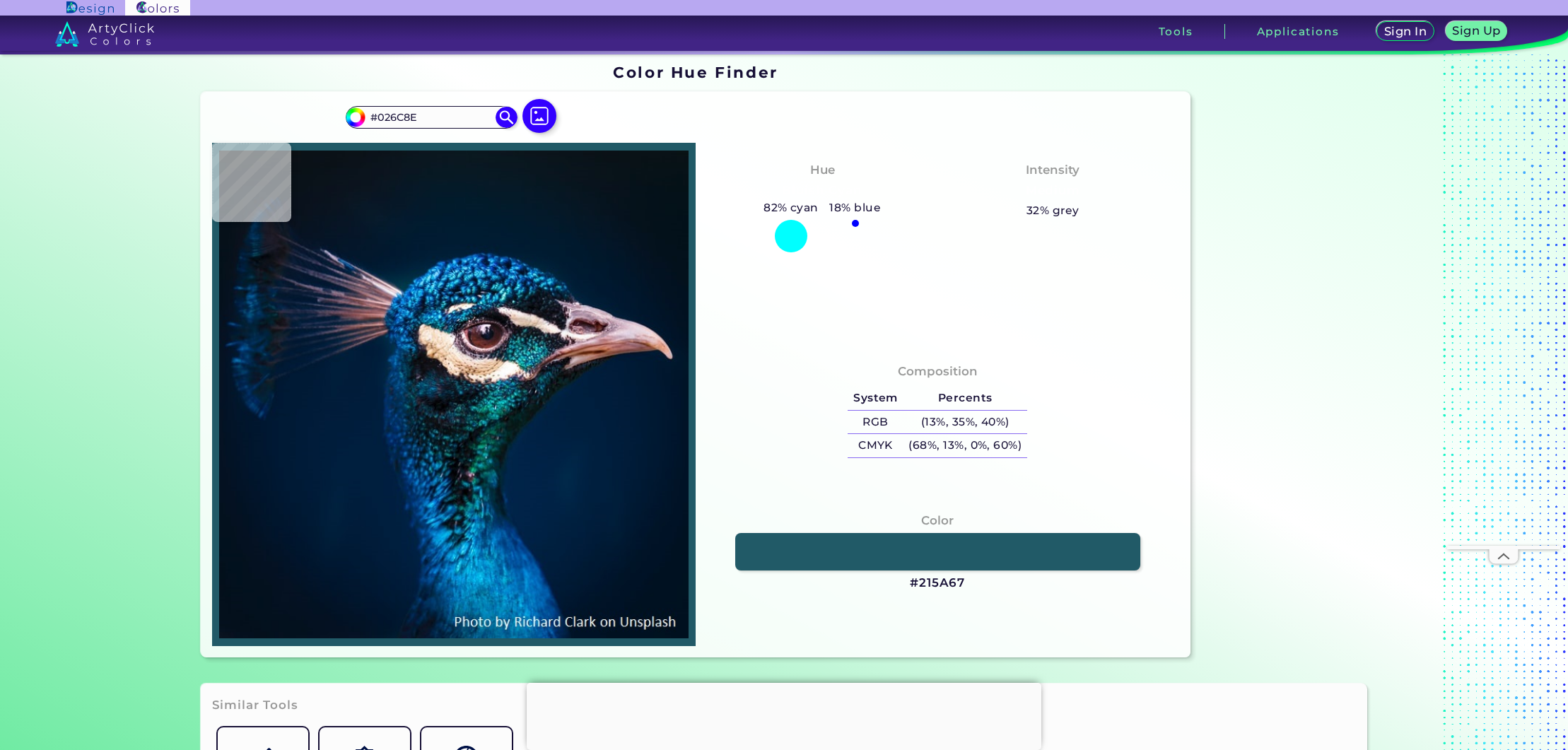
type input "#0C3440"
type input "#002247"
type input "#0072be"
type input "#0072BE"
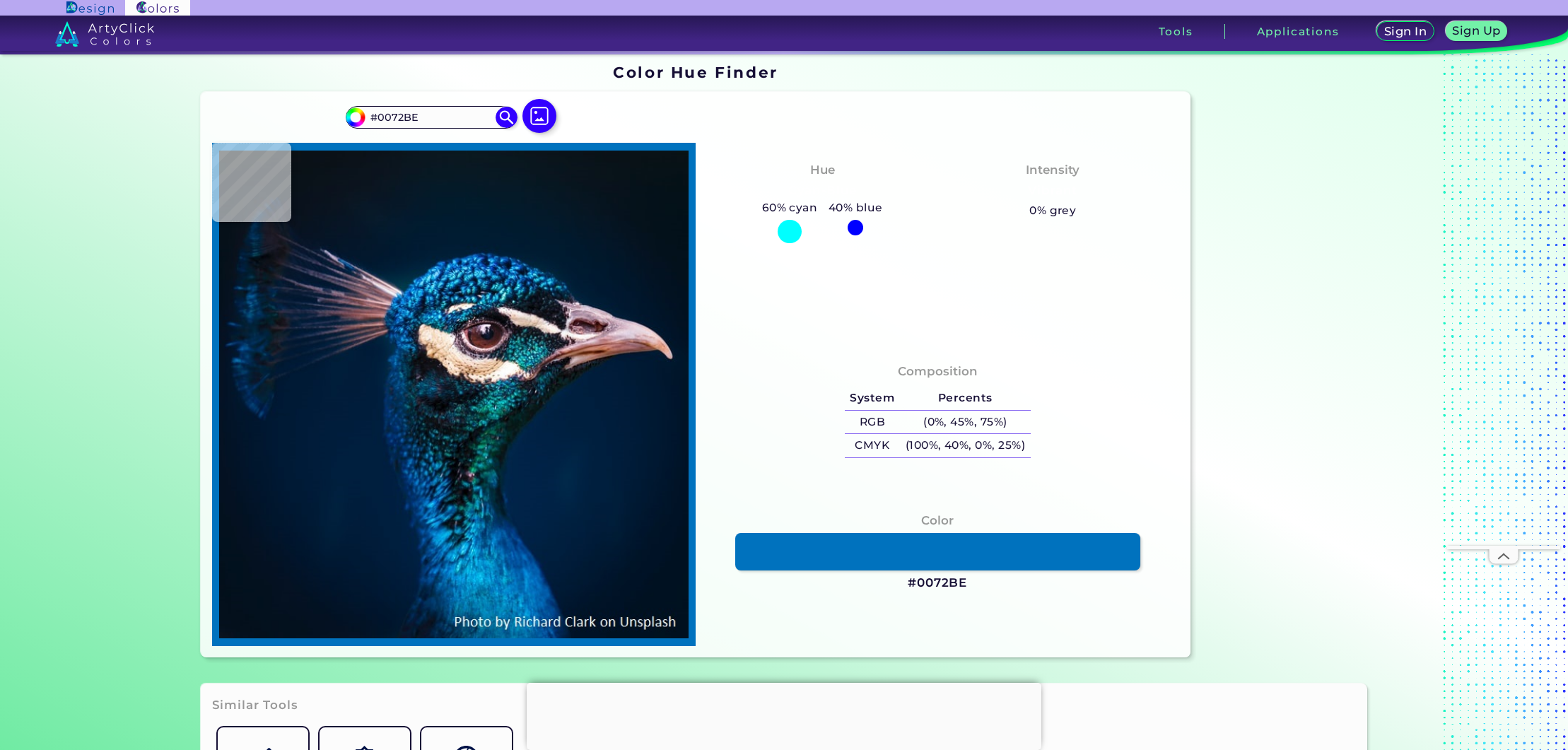
type input "#0079c1"
type input "#0079C1"
type input "#056bb5"
type input "#056BB5"
type input "#046bb2"
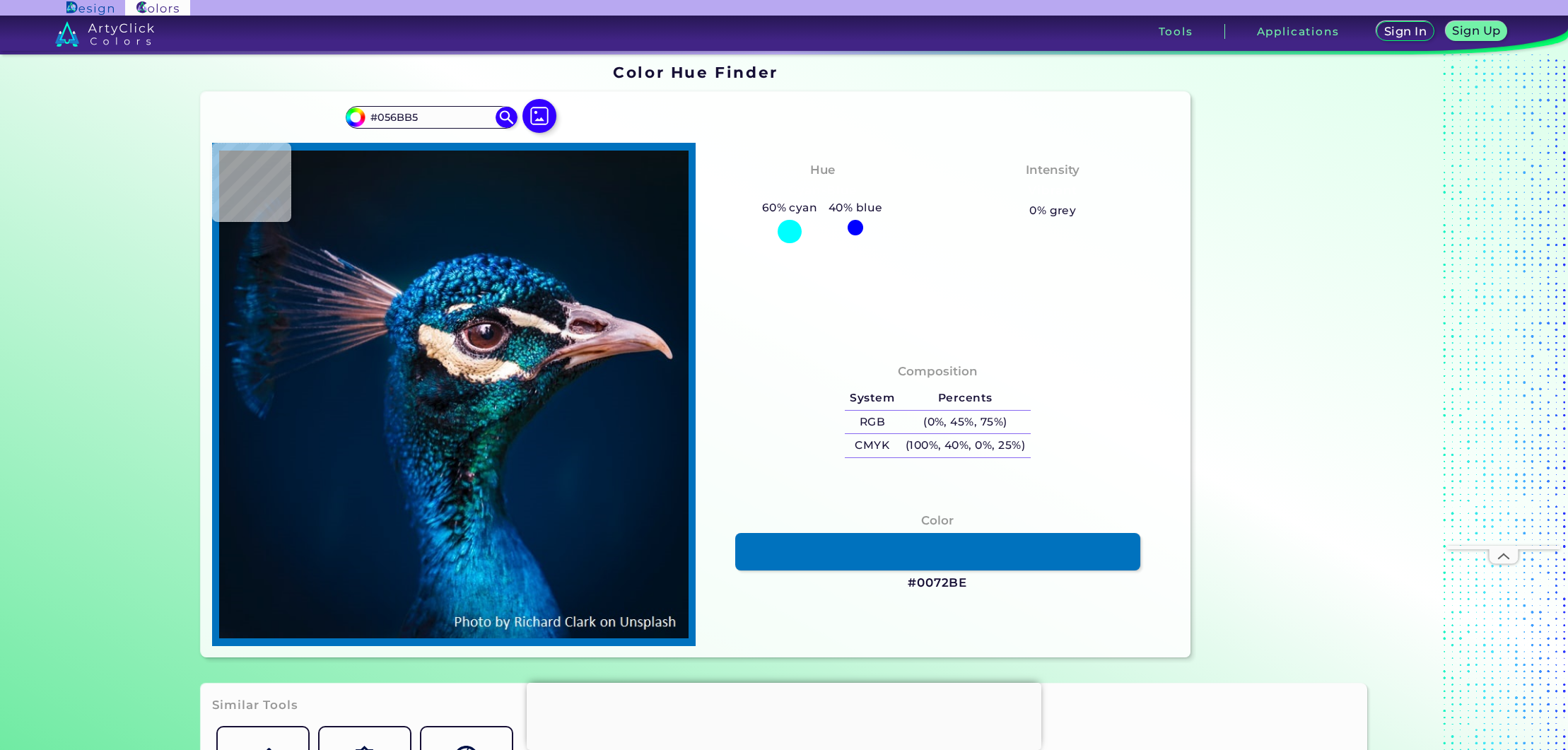
type input "#046BB2"
type input "#076eb9"
type input "#076EB9"
type input "#005da8"
type input "#005DA8"
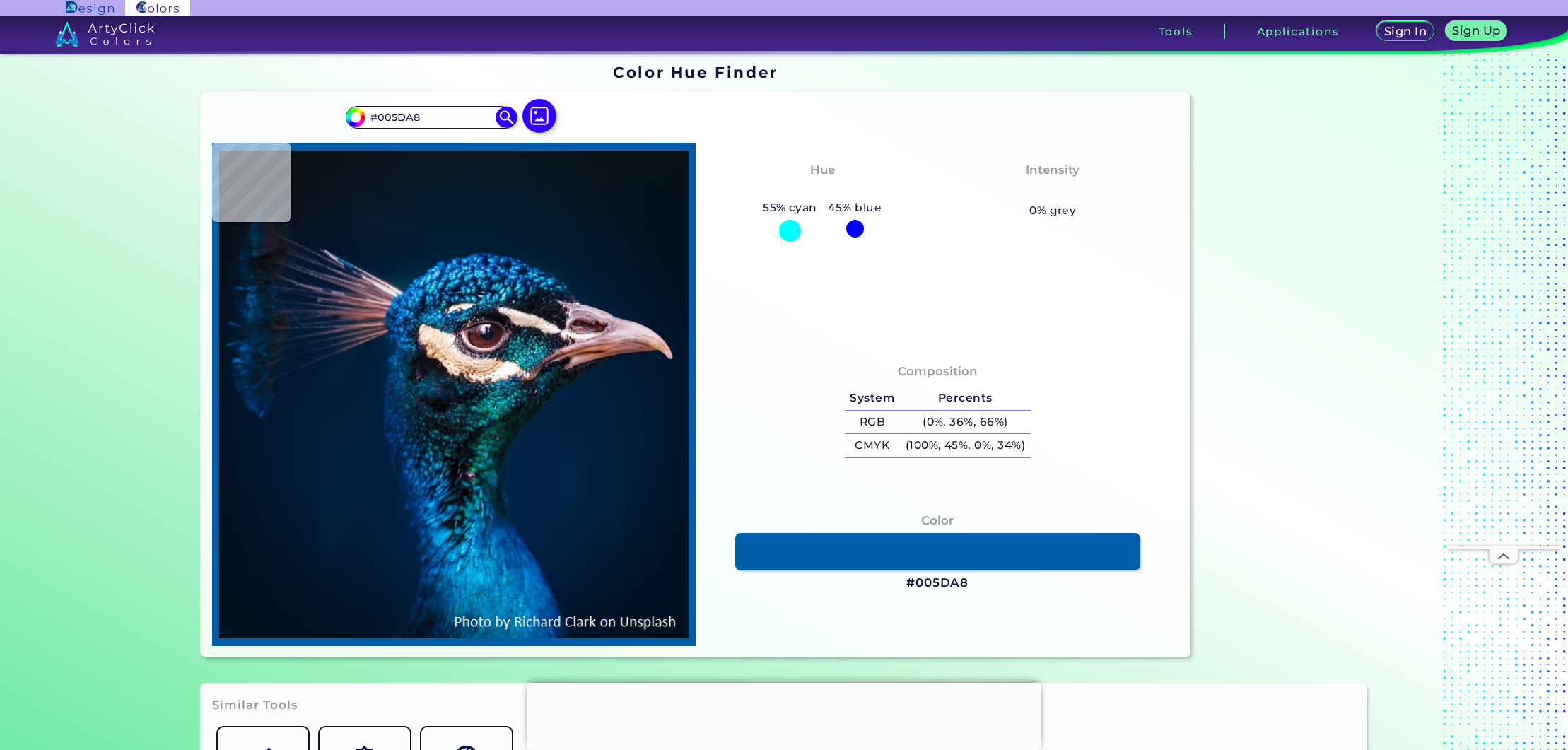
type input "#0674bb"
type input "#0674BB"
type input "#006bb1"
type input "#006BB1"
type input "#0477b9"
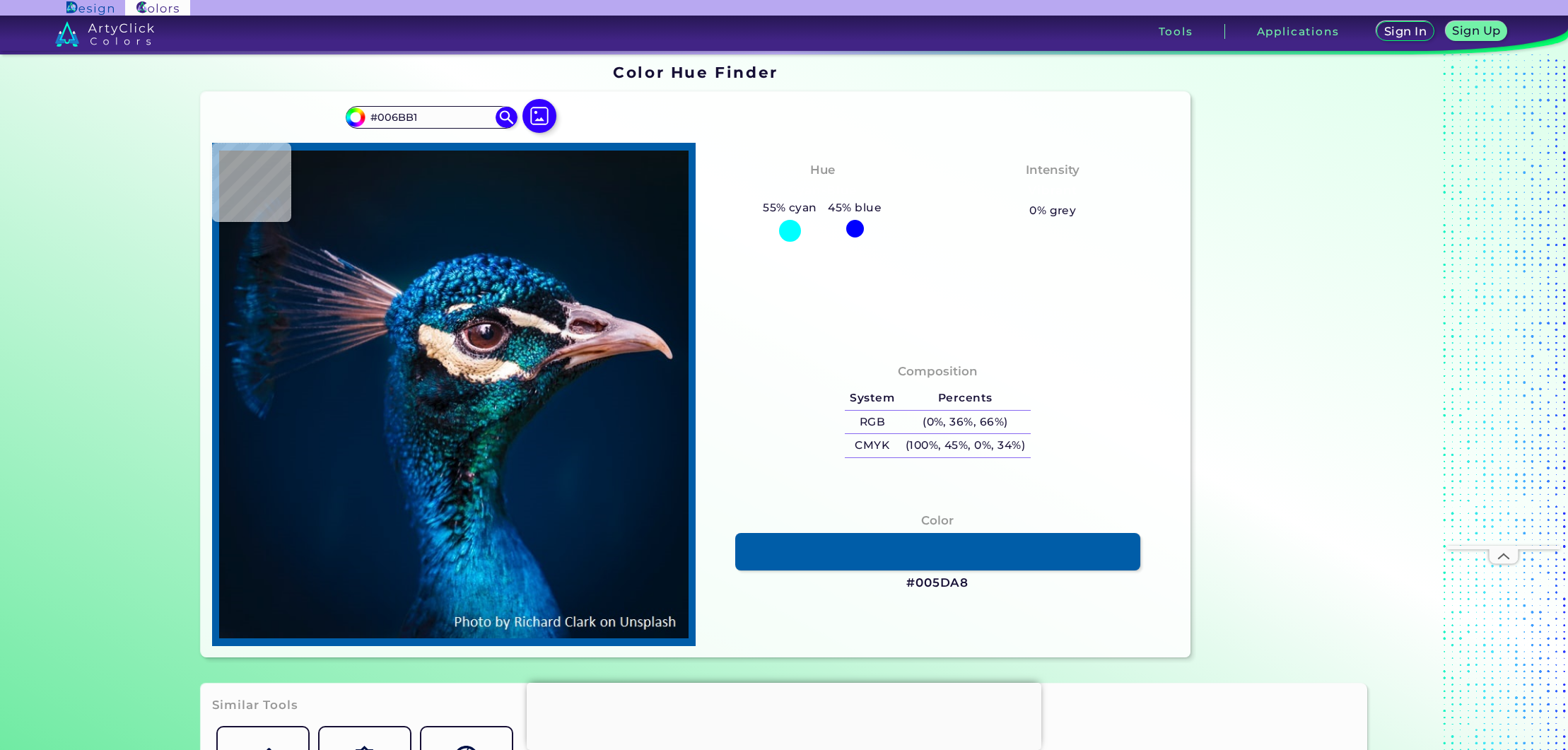
type input "#0477B9"
type input "#0687c0"
type input "#0687C0"
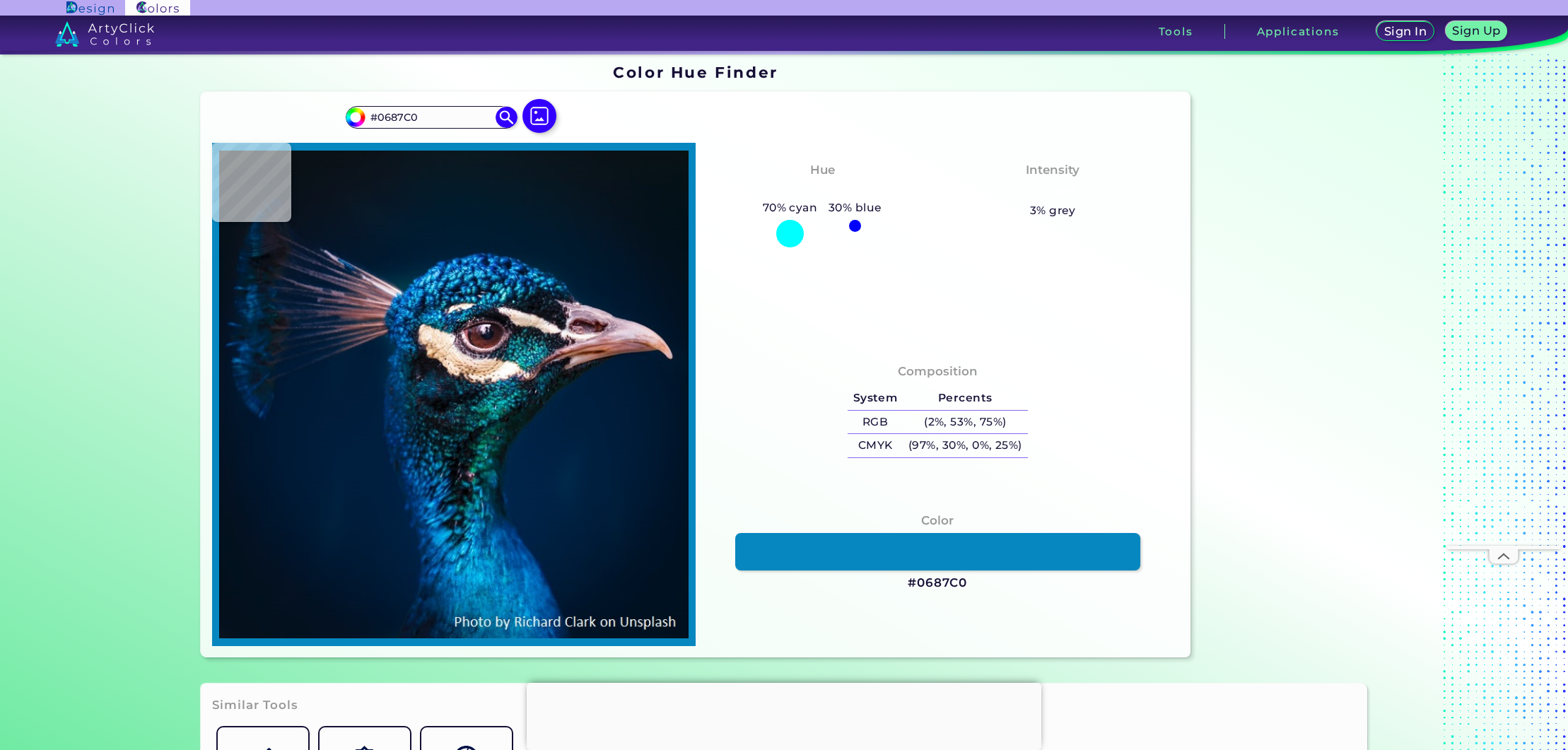
type input "#0089bf"
type input "#0089BF"
type input "#00649d"
type input "#00649D"
type input "#0675b6"
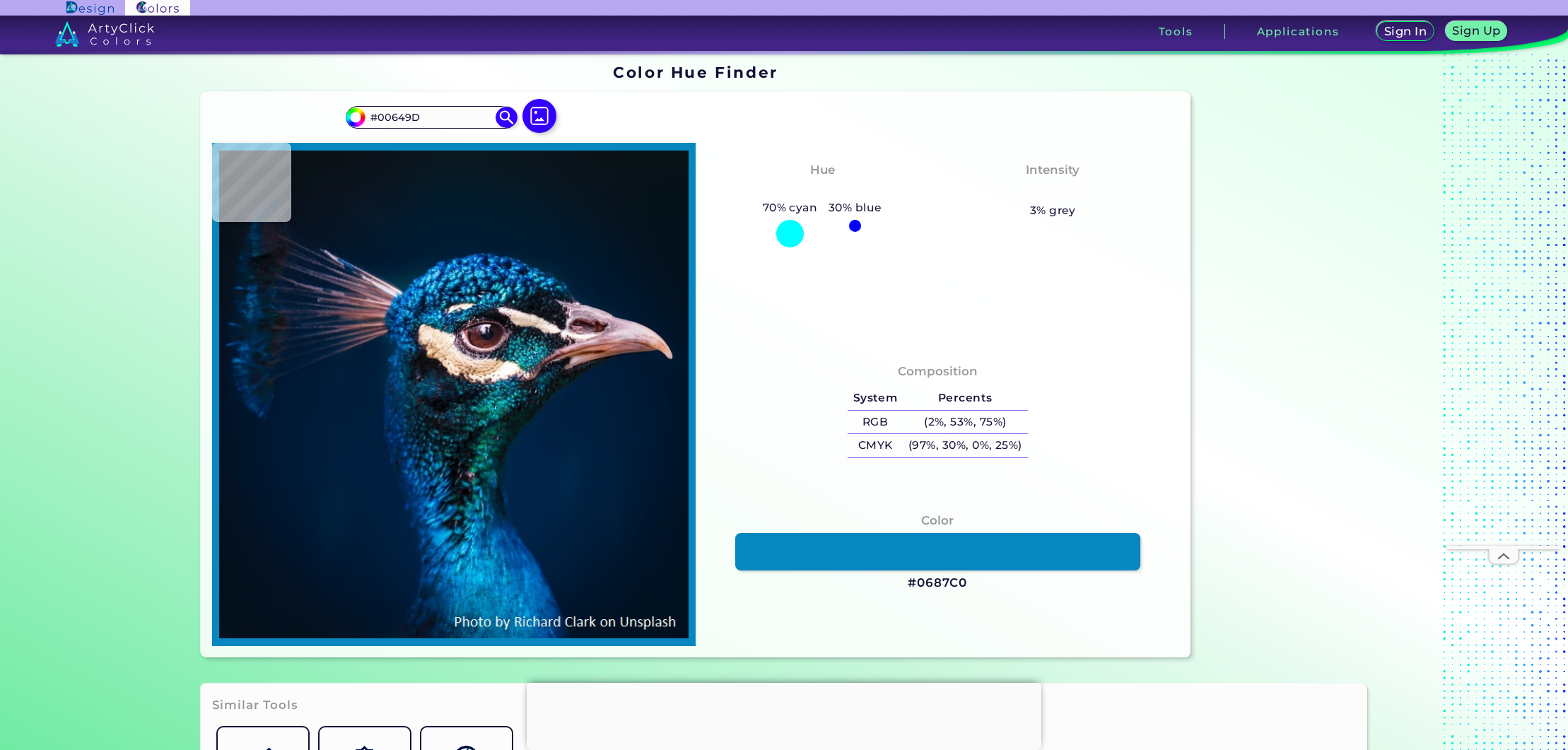
type input "#0675B6"
type input "#0787c1"
type input "#0787C1"
type input "#0083bb"
type input "#0083BB"
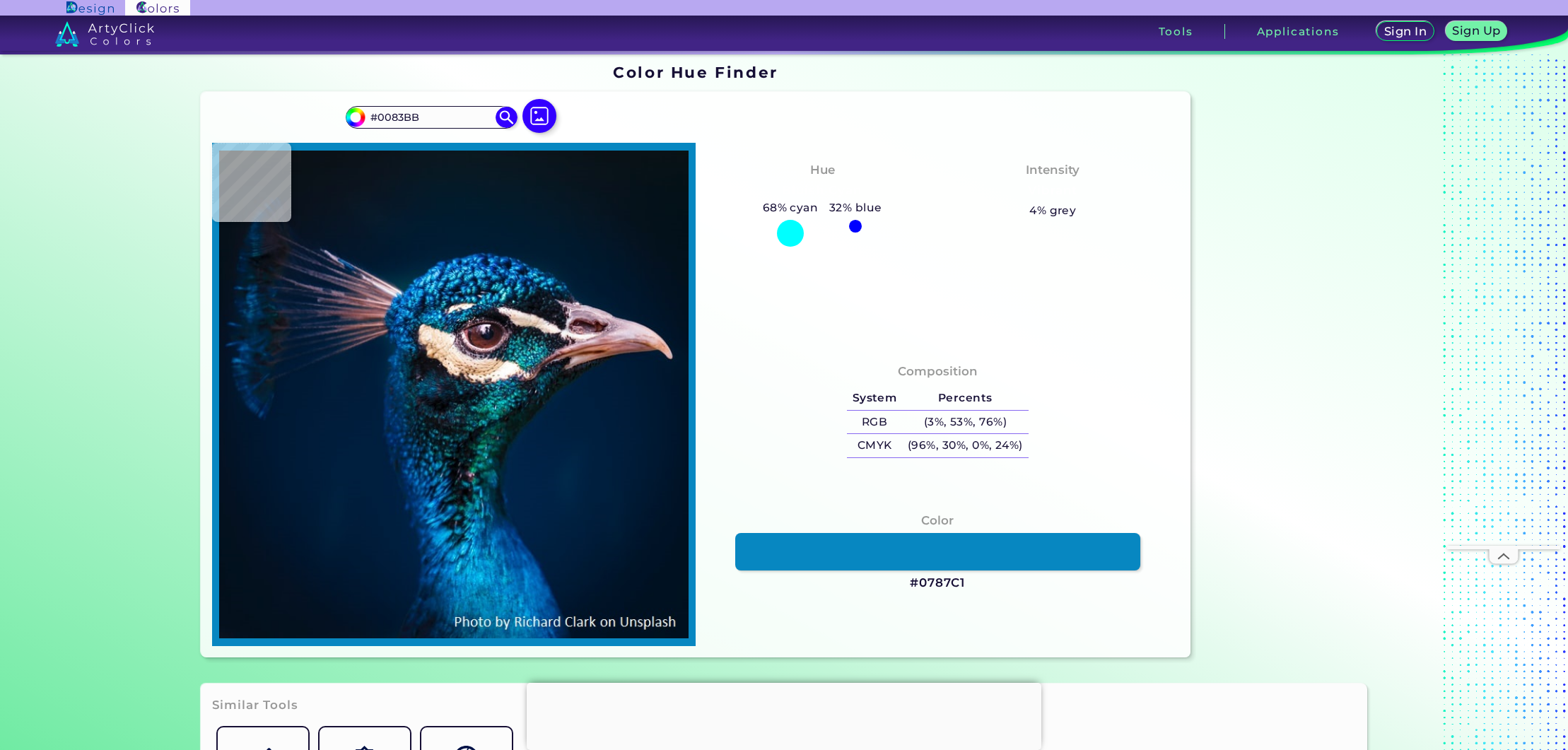
type input "#0391c5"
type input "#0391C5"
type input "#0293c7"
type input "#0293C7"
type input "#0393c7"
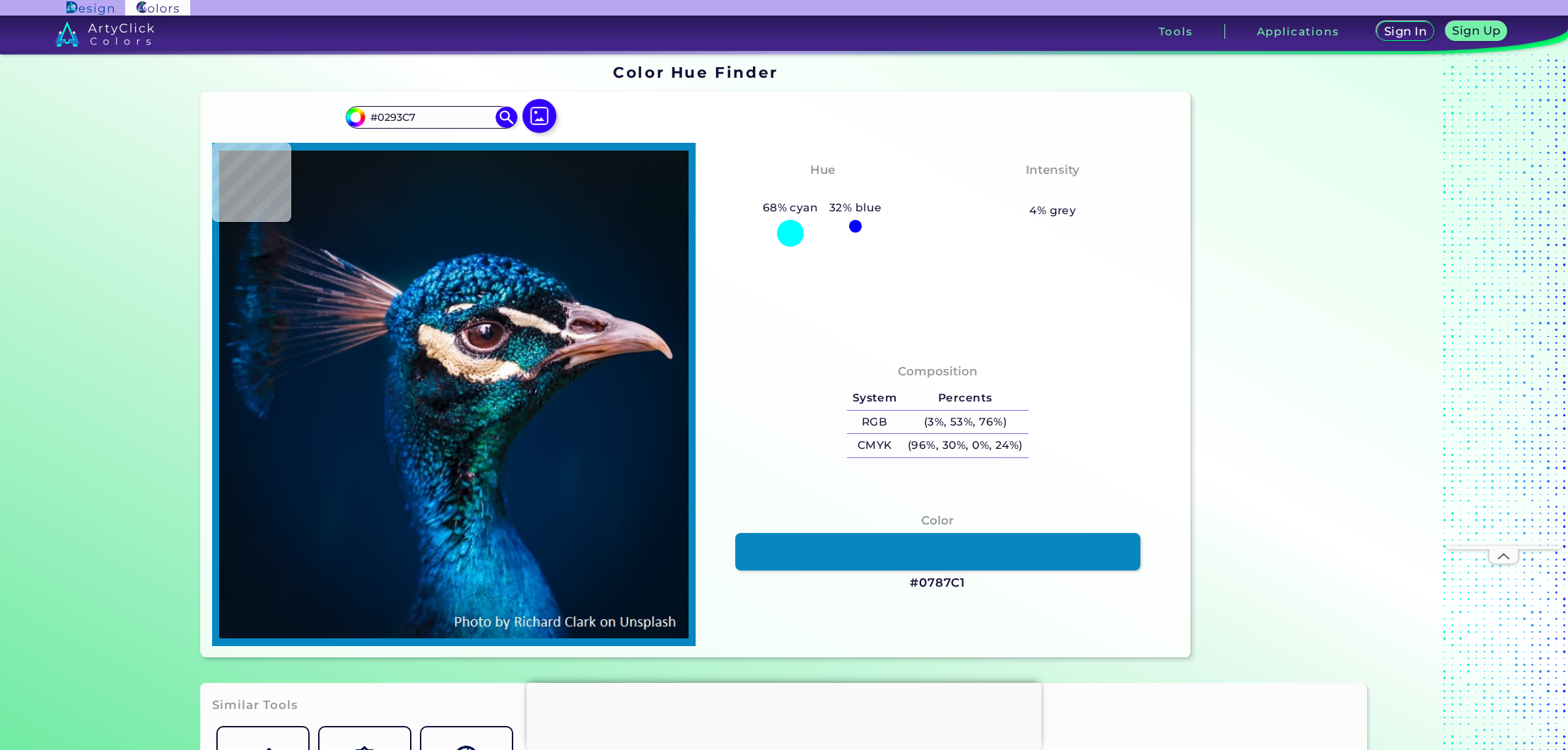
type input "#0393C7"
type input "#0898cc"
type input "#0898CC"
type input "#0794c7"
type input "#0794C7"
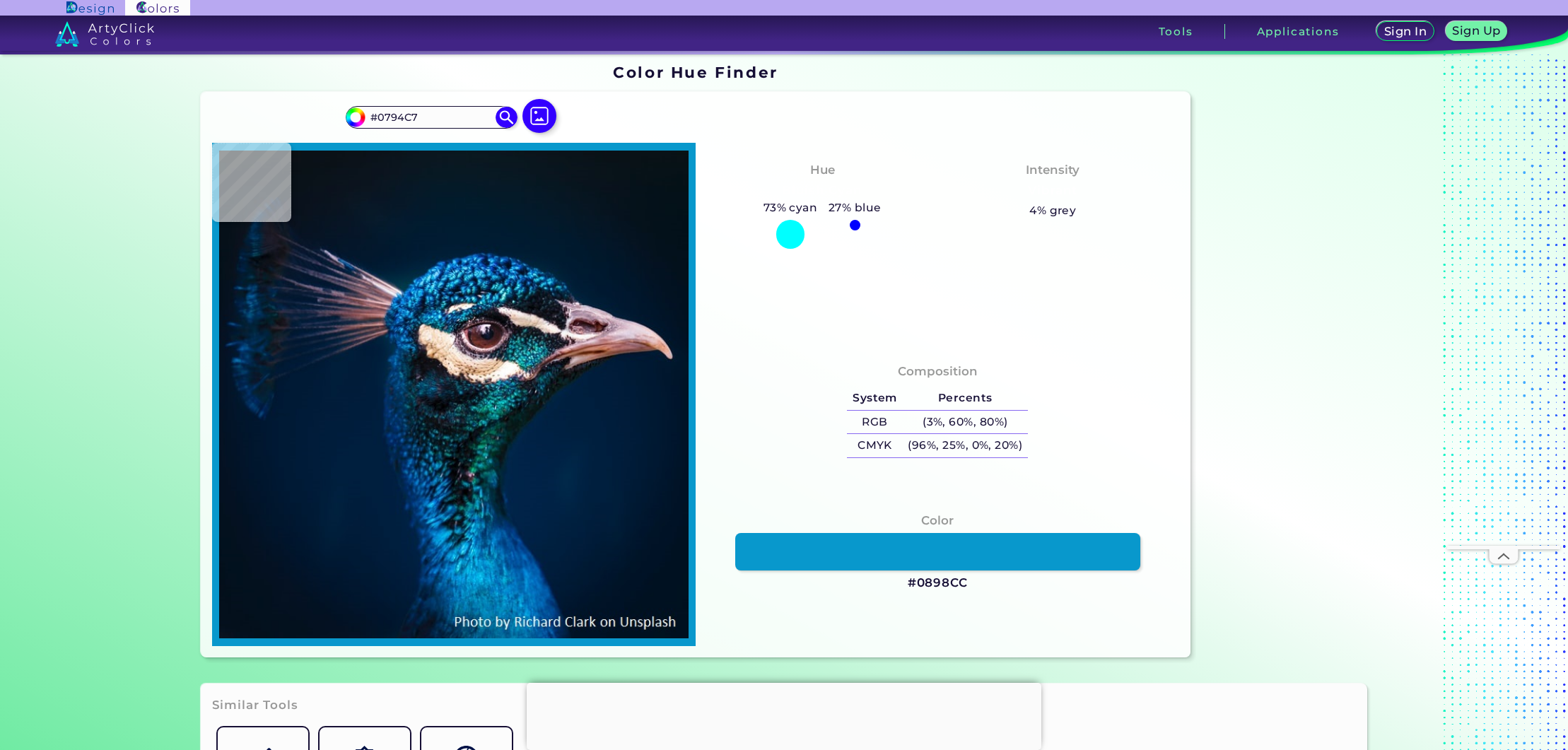
type input "#0070ab"
type input "#0070AB"
type input "#026fa6"
type input "#026FA6"
type input "#0490c1"
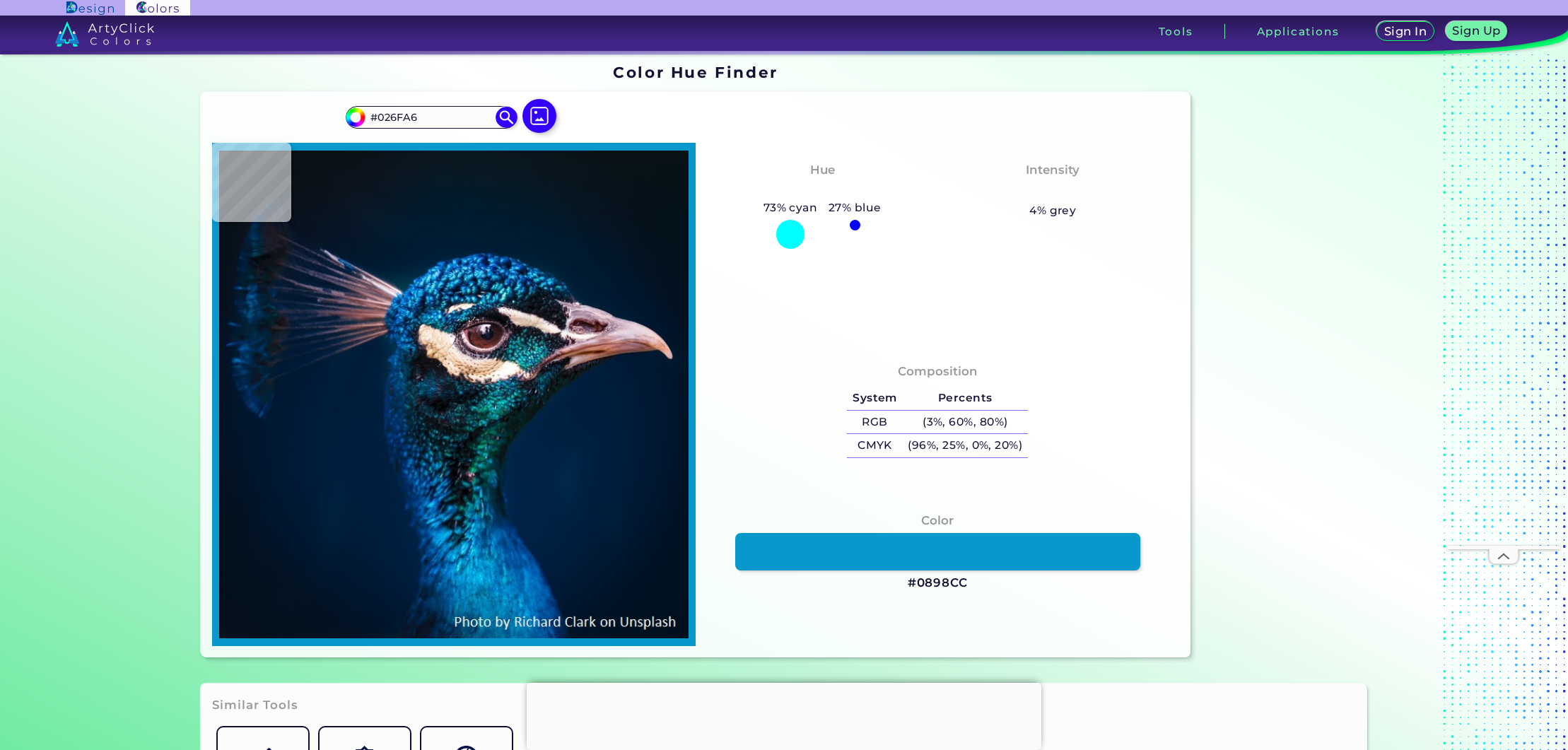
type input "#0490C1"
type input "#0790c4"
type input "#0790C4"
type input "#098fce"
type input "#098FCE"
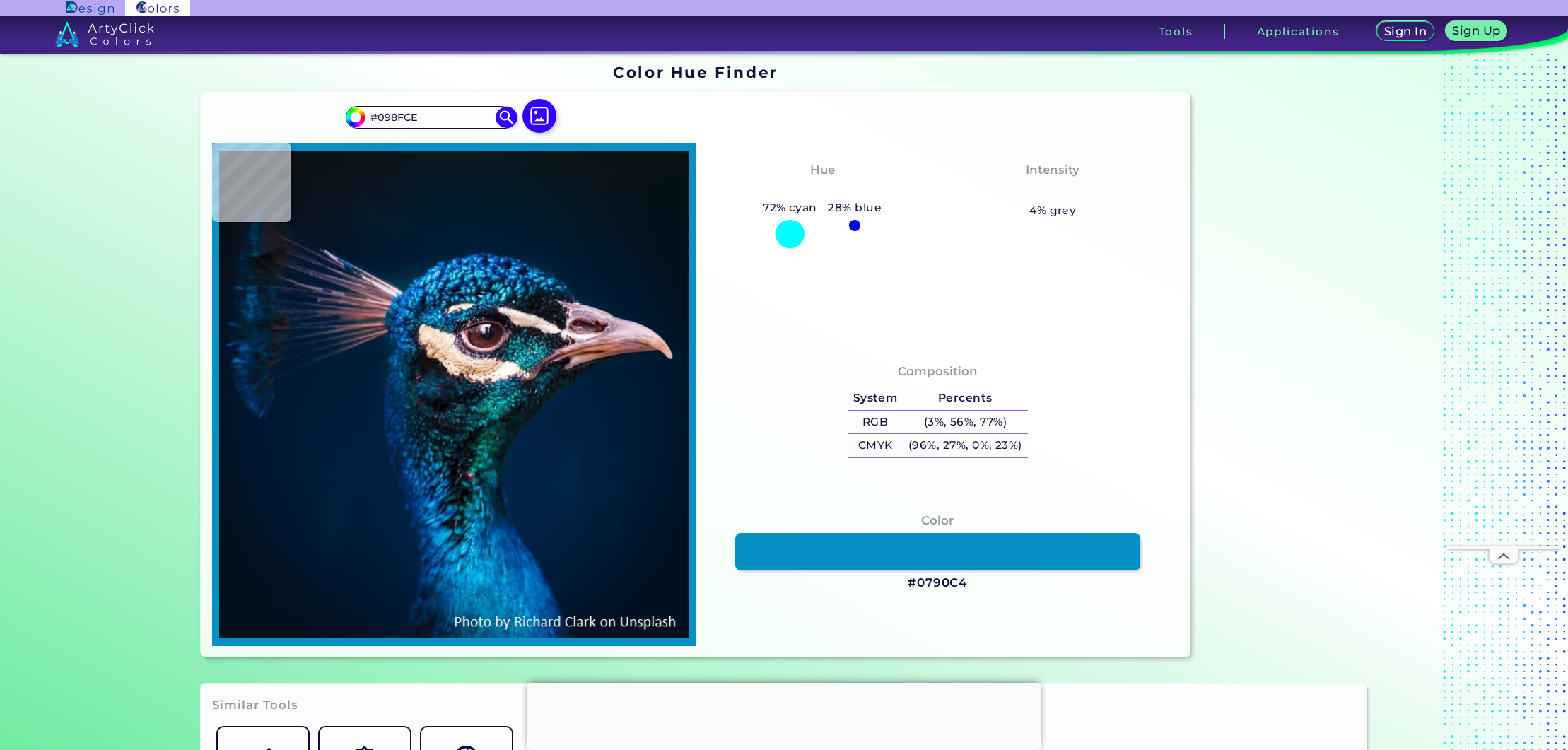
type input "#0890d1"
type input "#0890D1"
type input "#0783c6"
type input "#0783C6"
type input "#0a83c8"
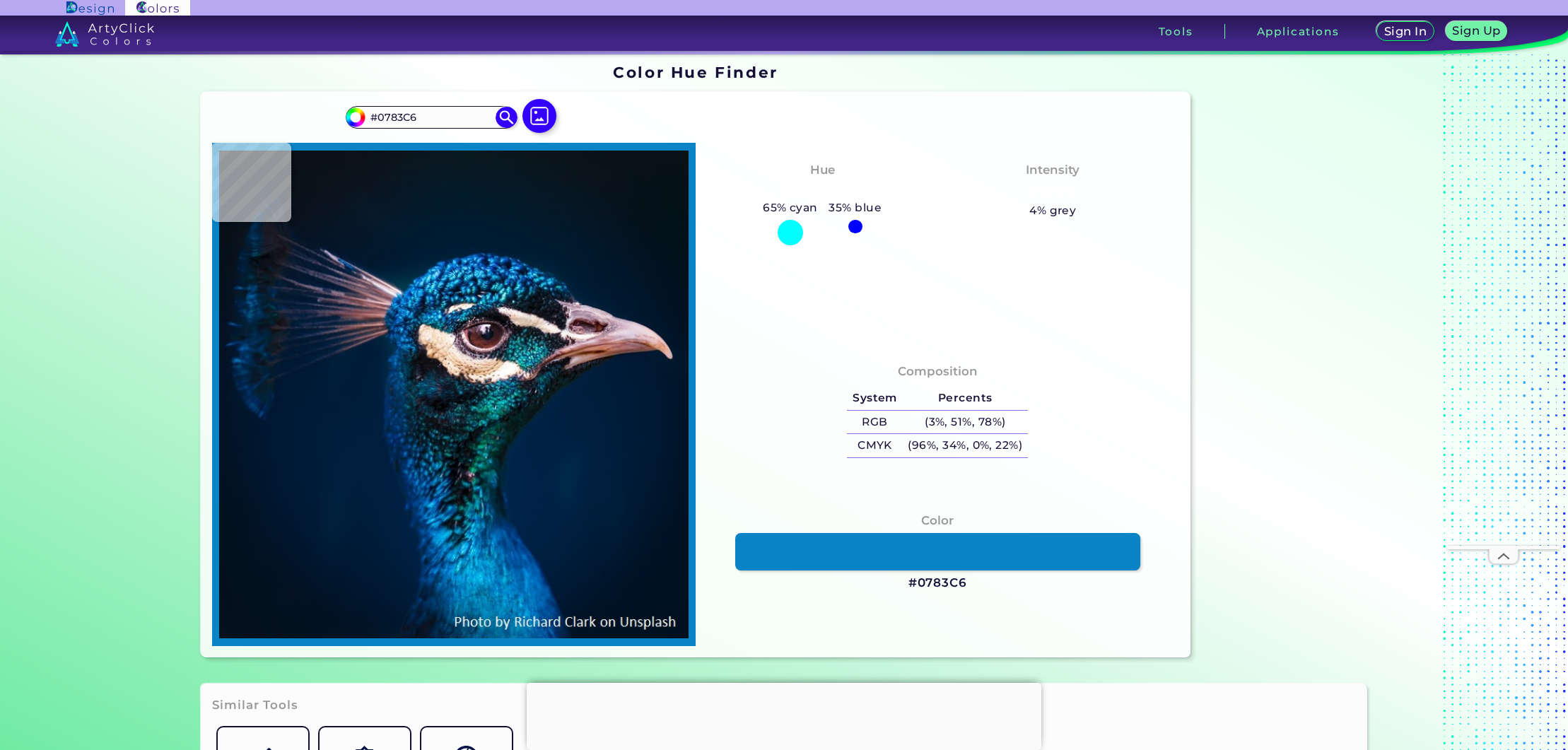
type input "#0A83C8"
type input "#0a7ec2"
type input "#0A7EC2"
type input "#0157a1"
type input "#0157A1"
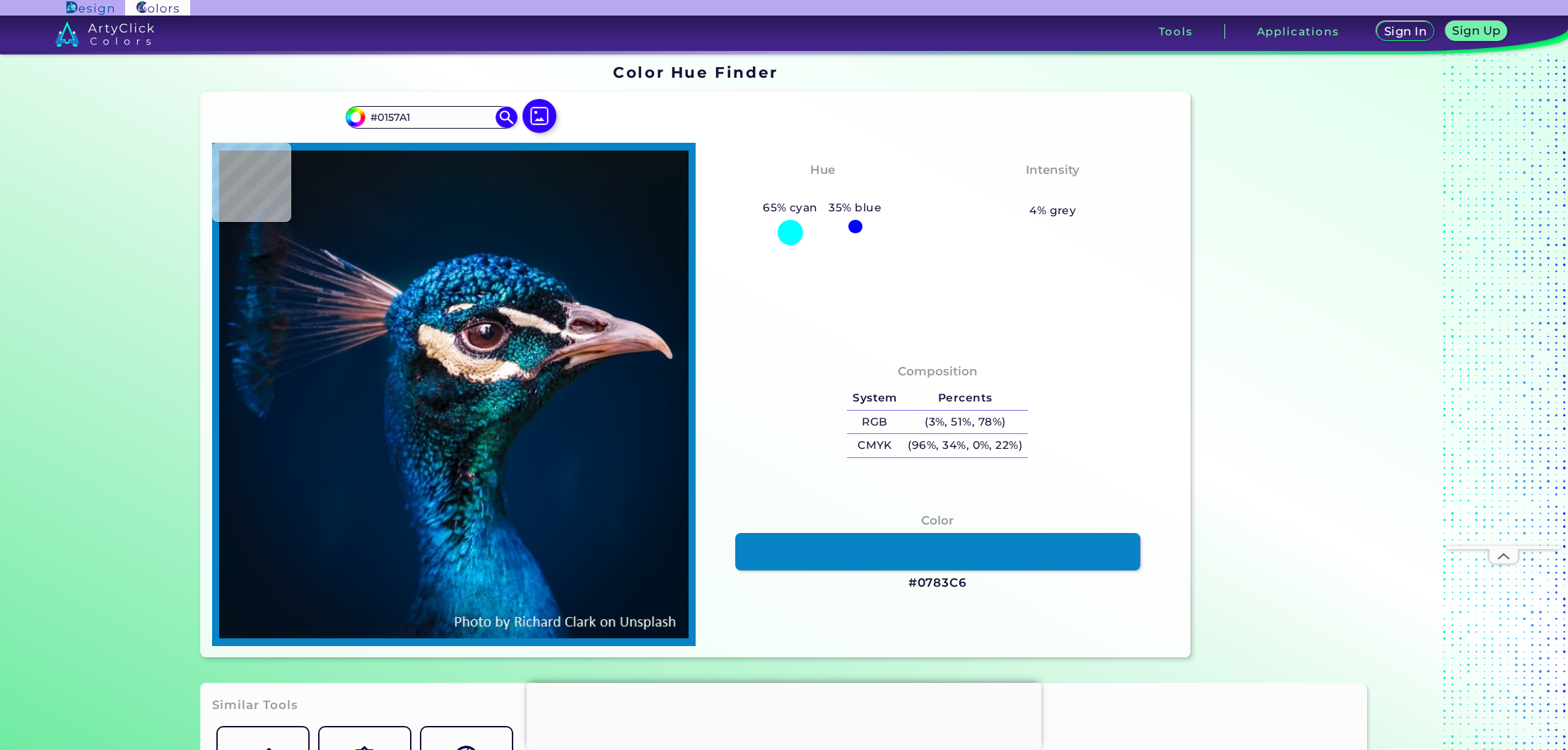
type input "#022f6b"
type input "#022F6B"
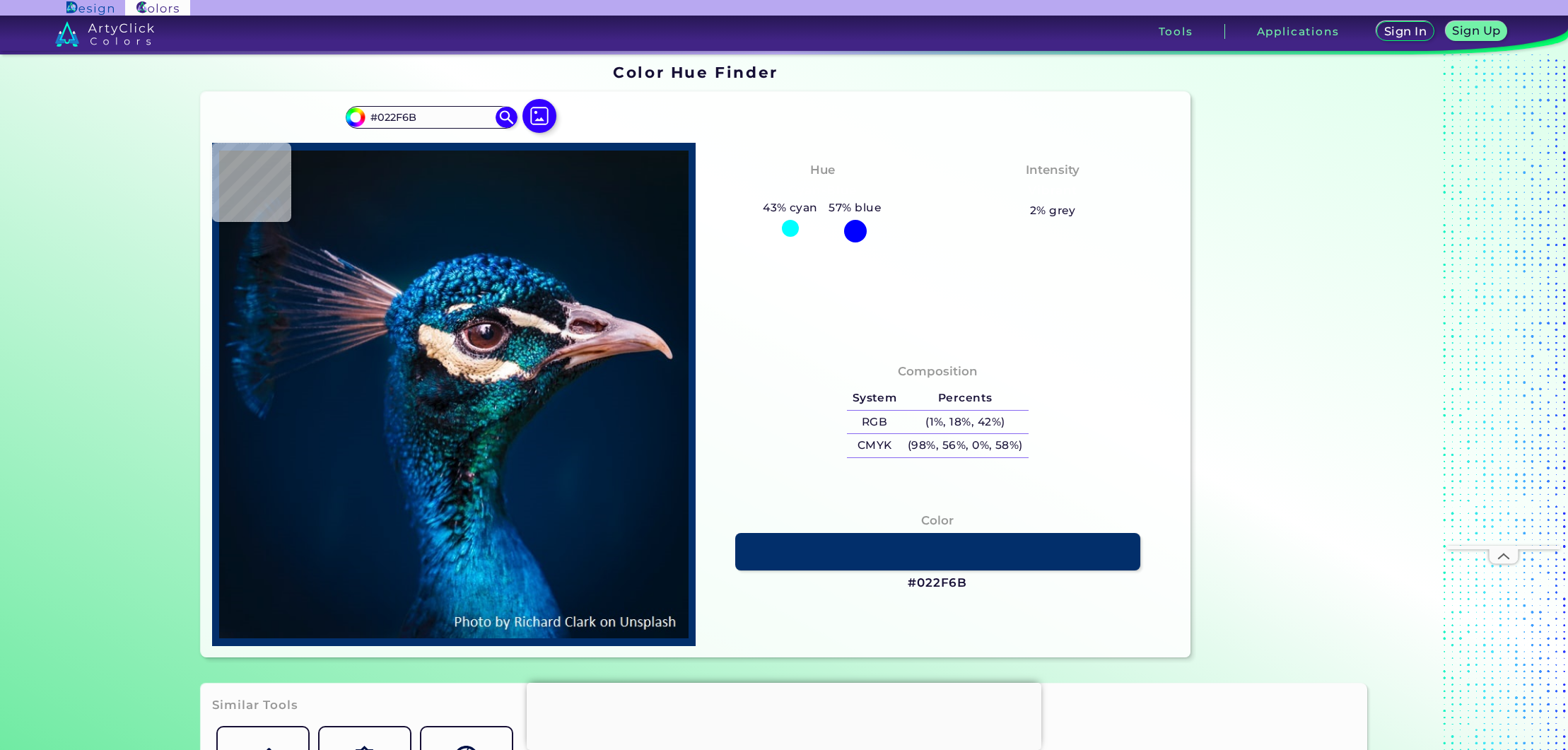
type input "#00203f"
type input "#00203F"
type input "#001528"
type input "#011224"
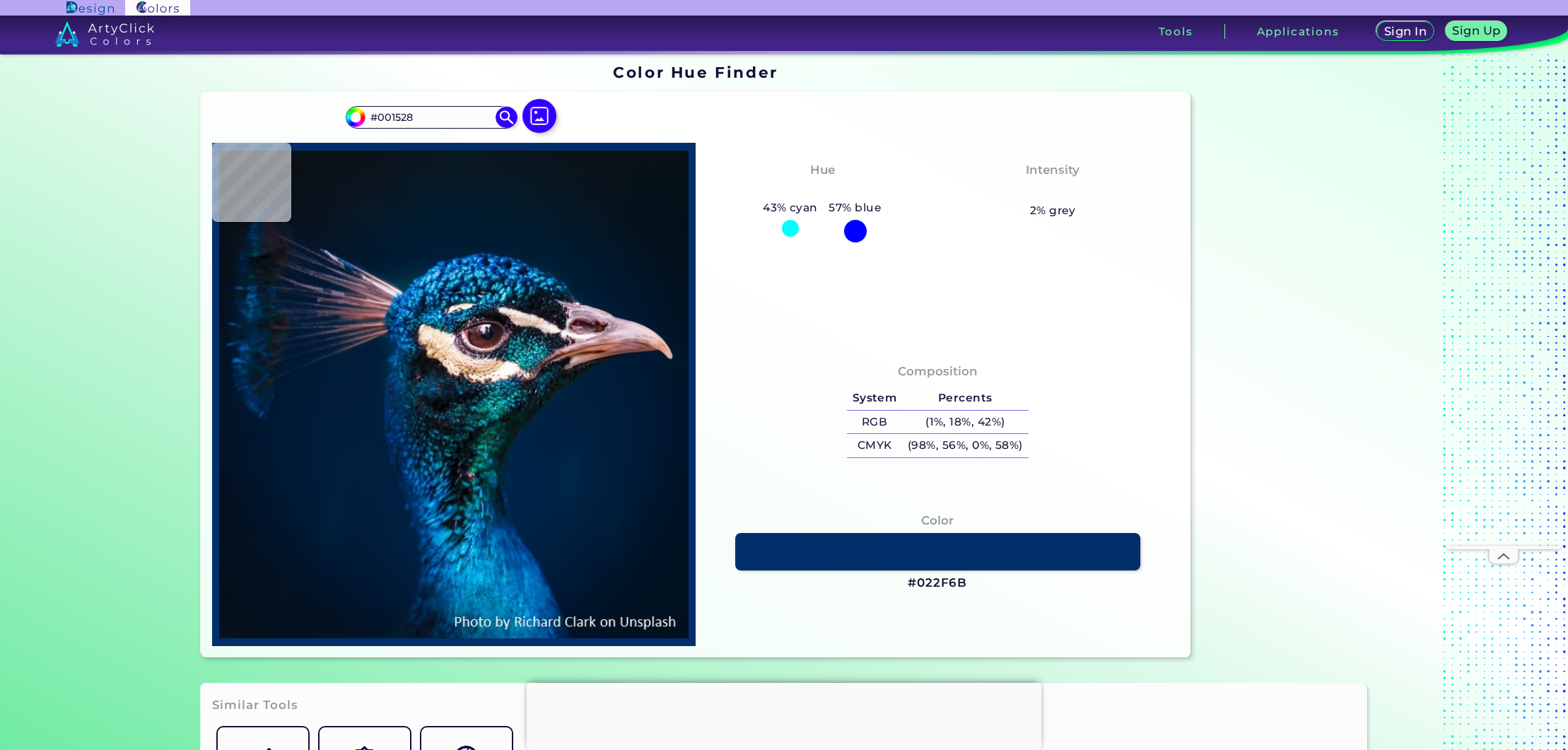
type input "#011224"
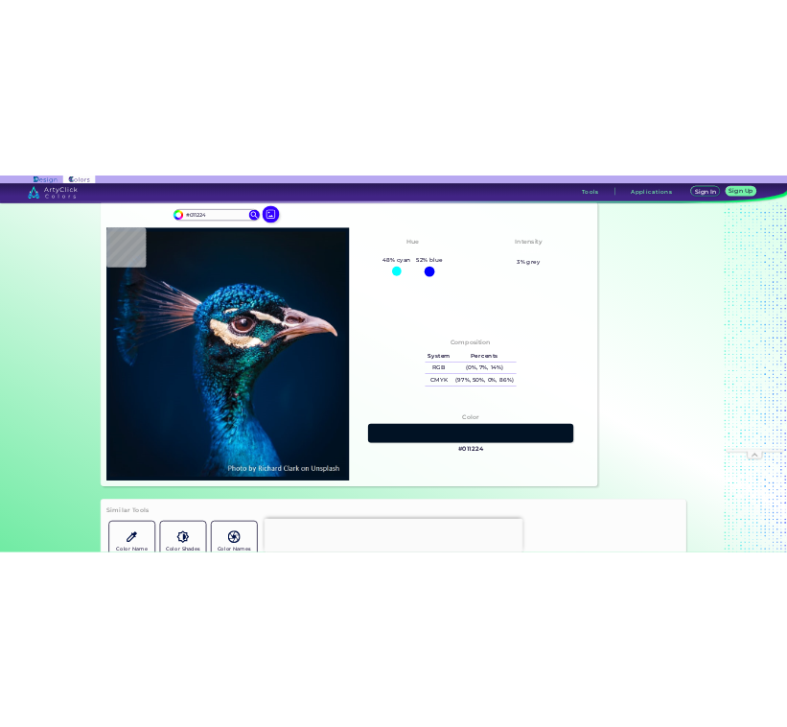
scroll to position [65, 0]
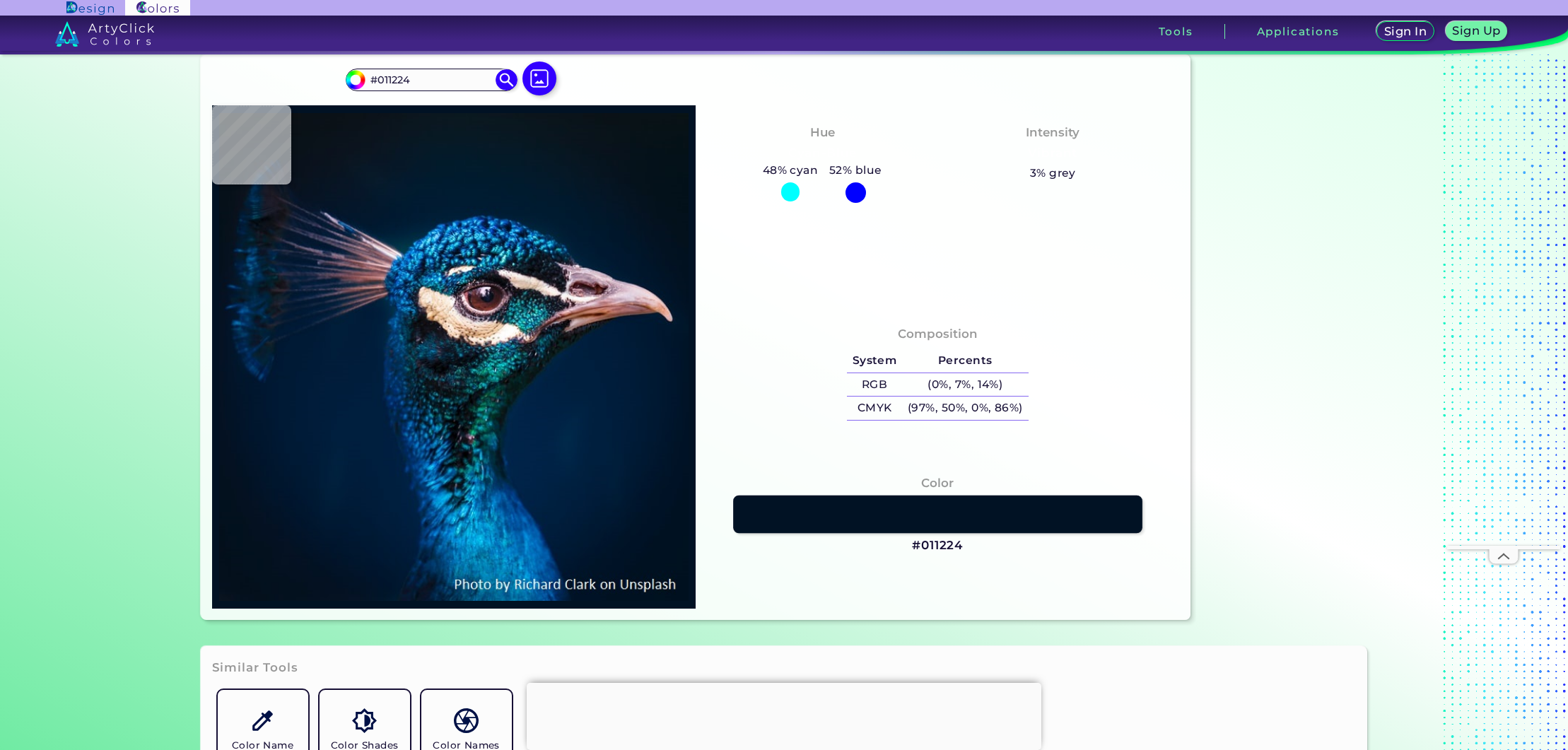
click at [794, 519] on link at bounding box center [937, 514] width 409 height 38
